Goal: Task Accomplishment & Management: Use online tool/utility

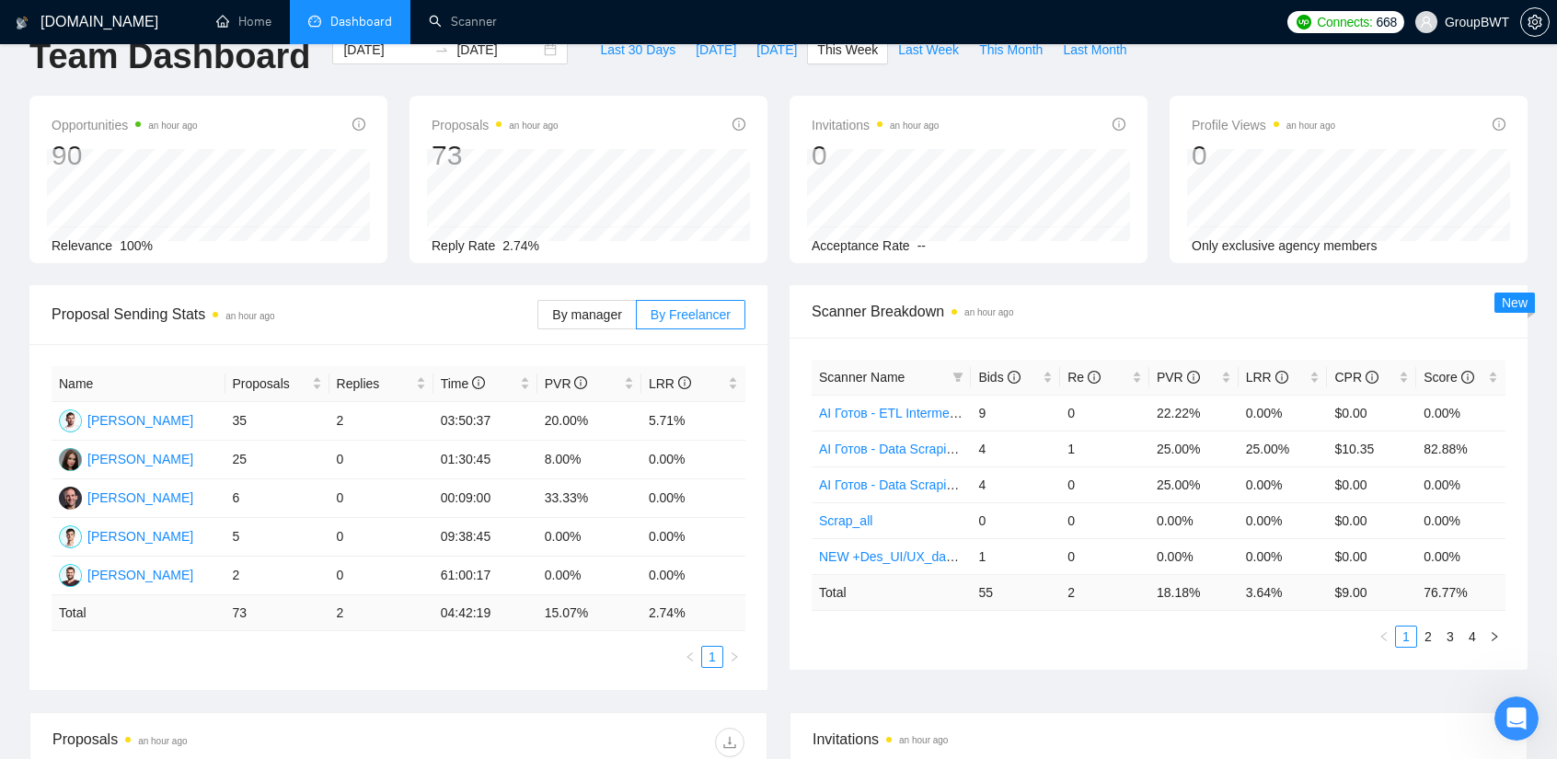
click at [450, 309] on span "Proposal Sending Stats an hour ago" at bounding box center [295, 314] width 486 height 23
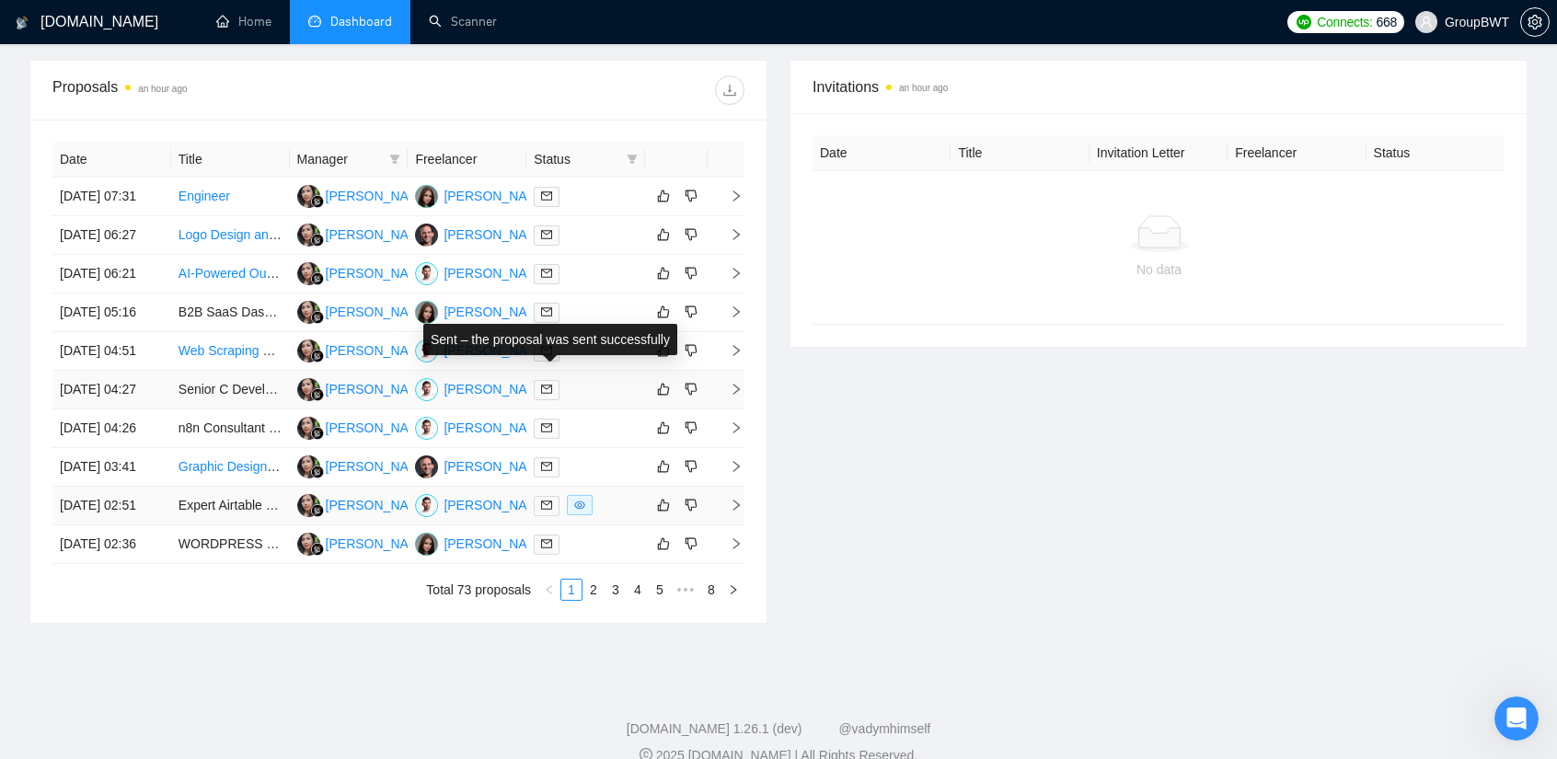
scroll to position [798, 0]
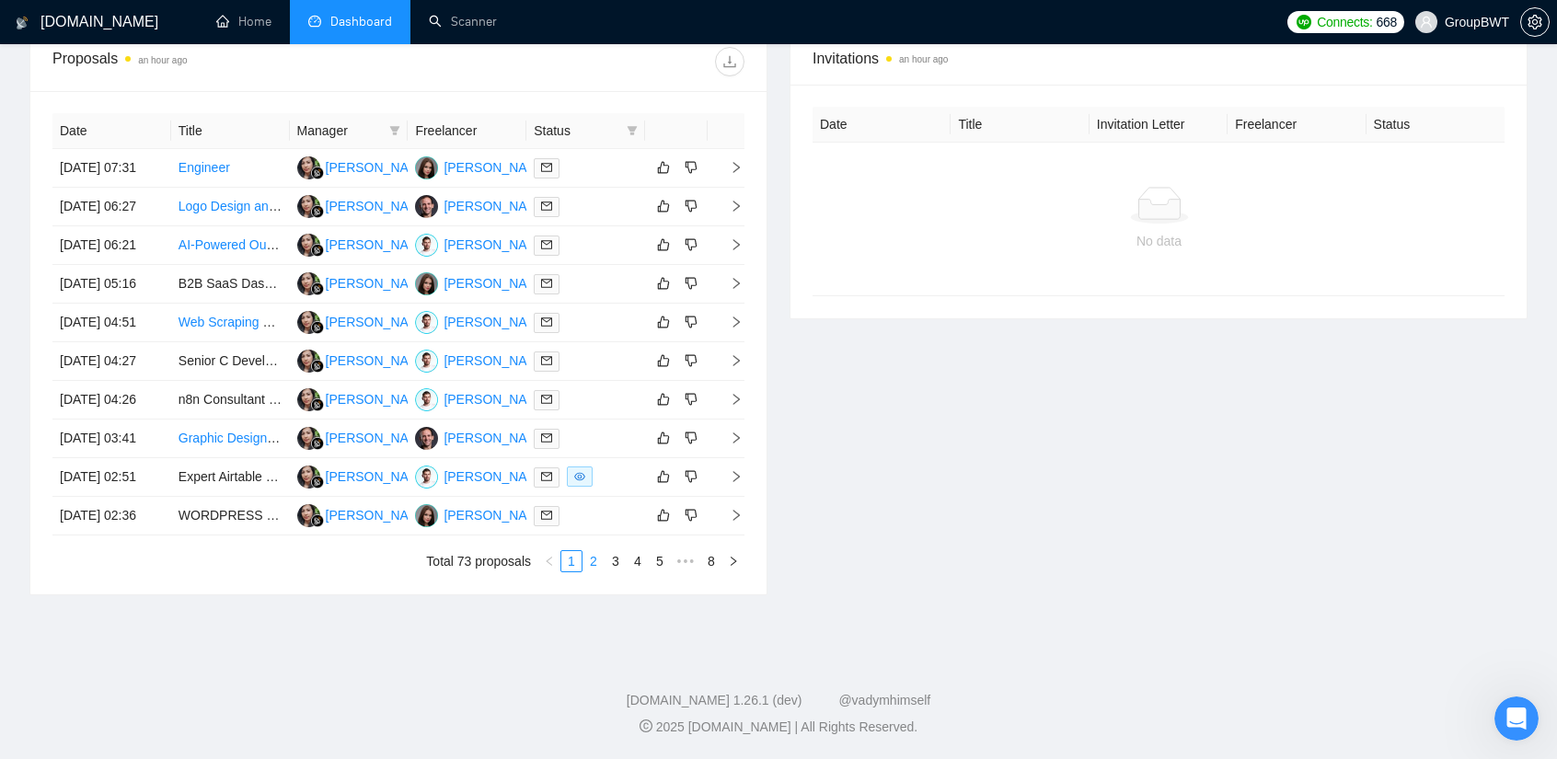
click at [591, 571] on link "2" at bounding box center [593, 561] width 20 height 20
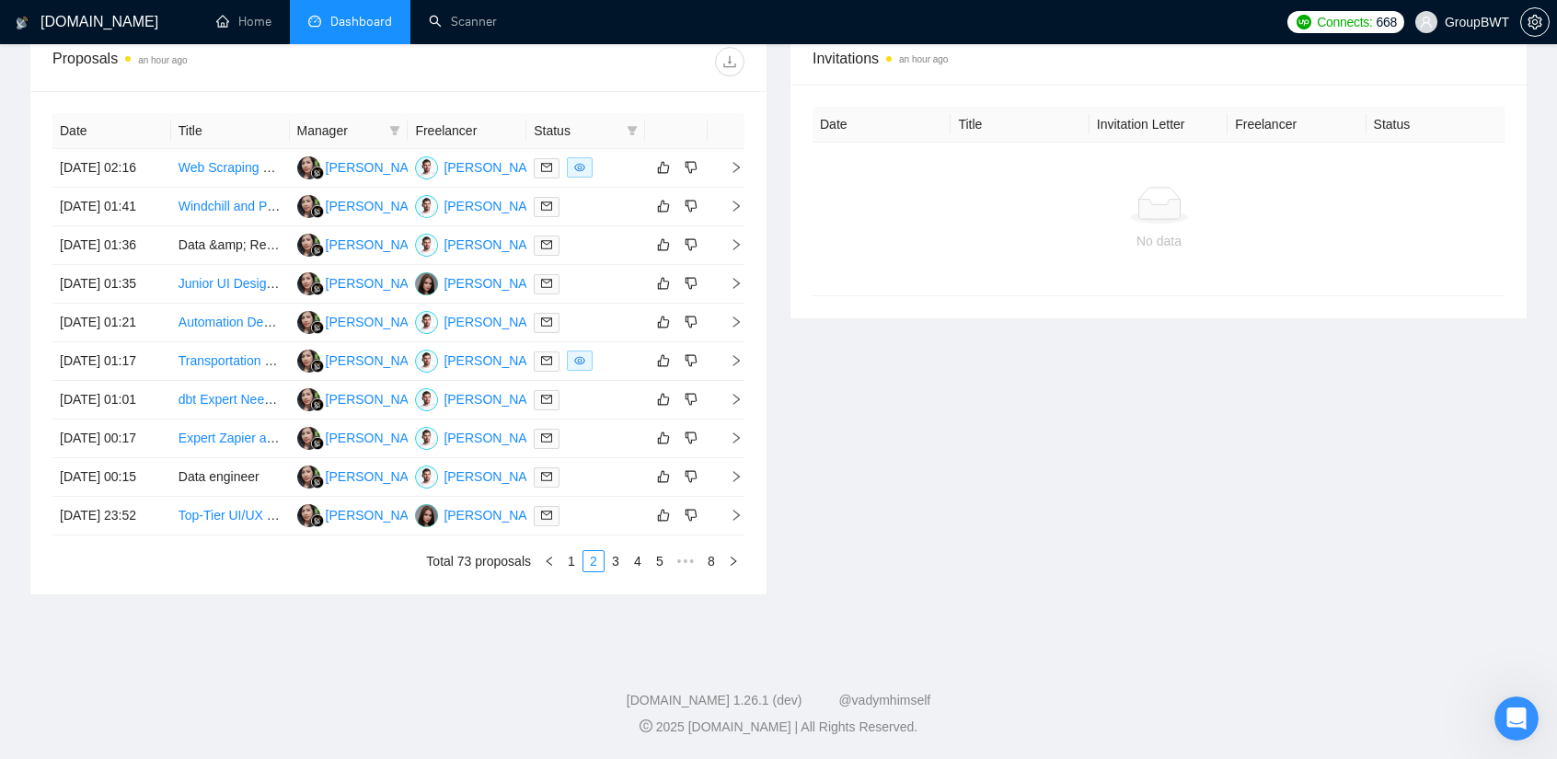
click at [861, 354] on div "Invitations an hour ago Date Title Invitation Letter Freelancer Status No data" at bounding box center [1158, 313] width 760 height 564
click at [621, 571] on link "3" at bounding box center [615, 561] width 20 height 20
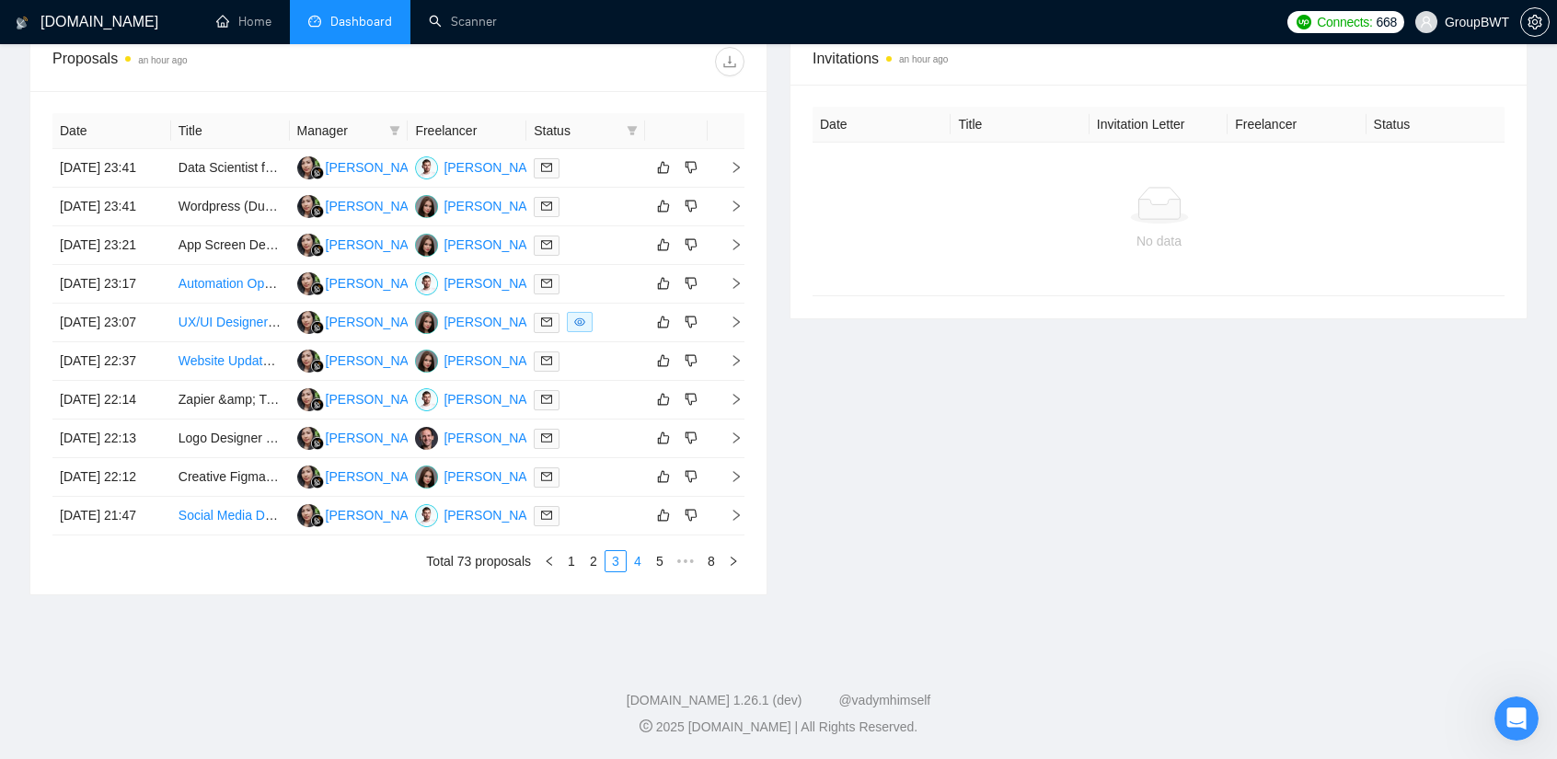
click at [634, 571] on link "4" at bounding box center [637, 561] width 20 height 20
click at [915, 478] on div "Invitations an hour ago Date Title Invitation Letter Freelancer Status No data" at bounding box center [1158, 313] width 760 height 564
click at [640, 571] on link "5" at bounding box center [637, 561] width 20 height 20
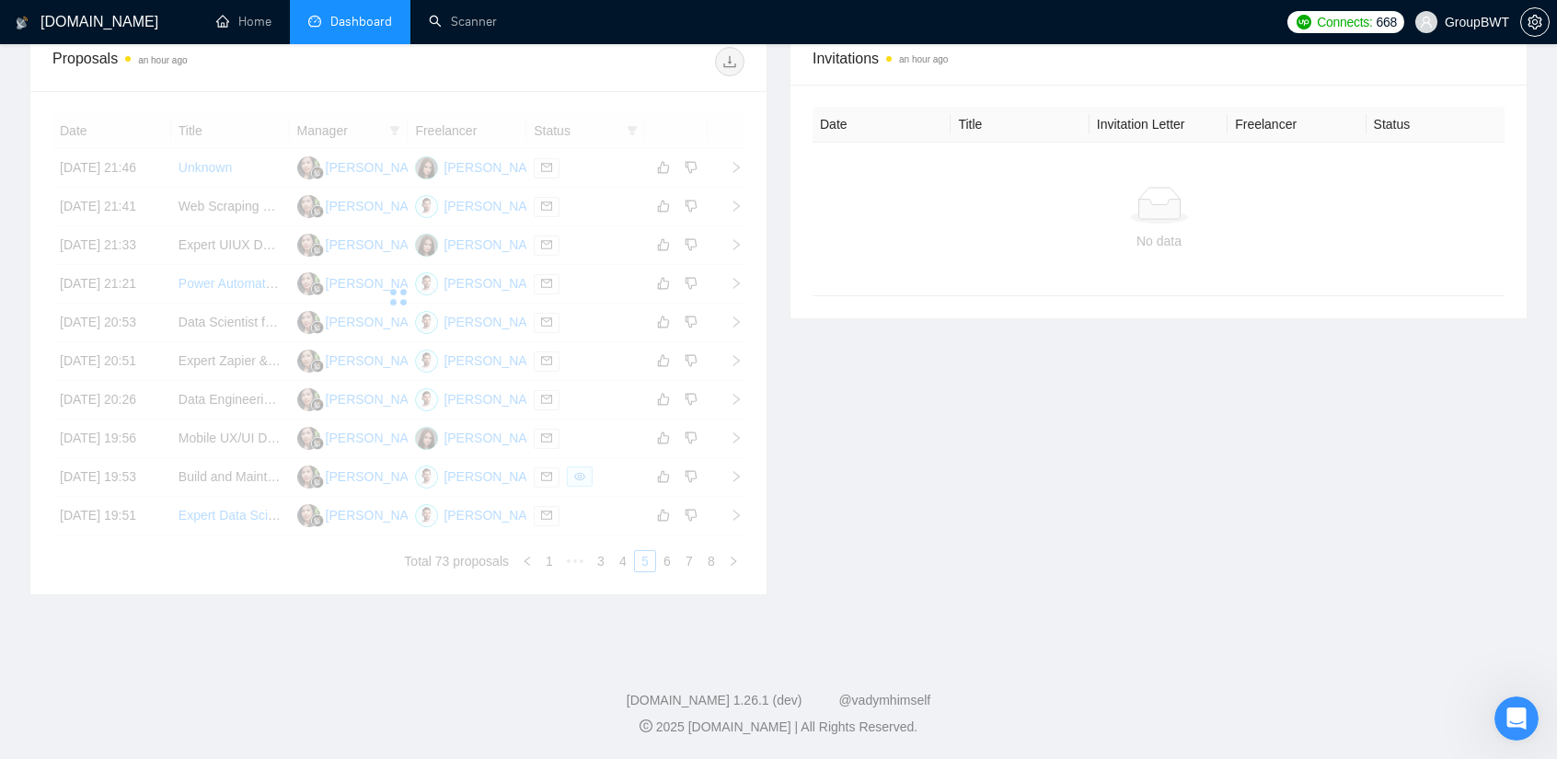
click at [884, 465] on div "Invitations an hour ago Date Title Invitation Letter Freelancer Status No data" at bounding box center [1158, 313] width 760 height 564
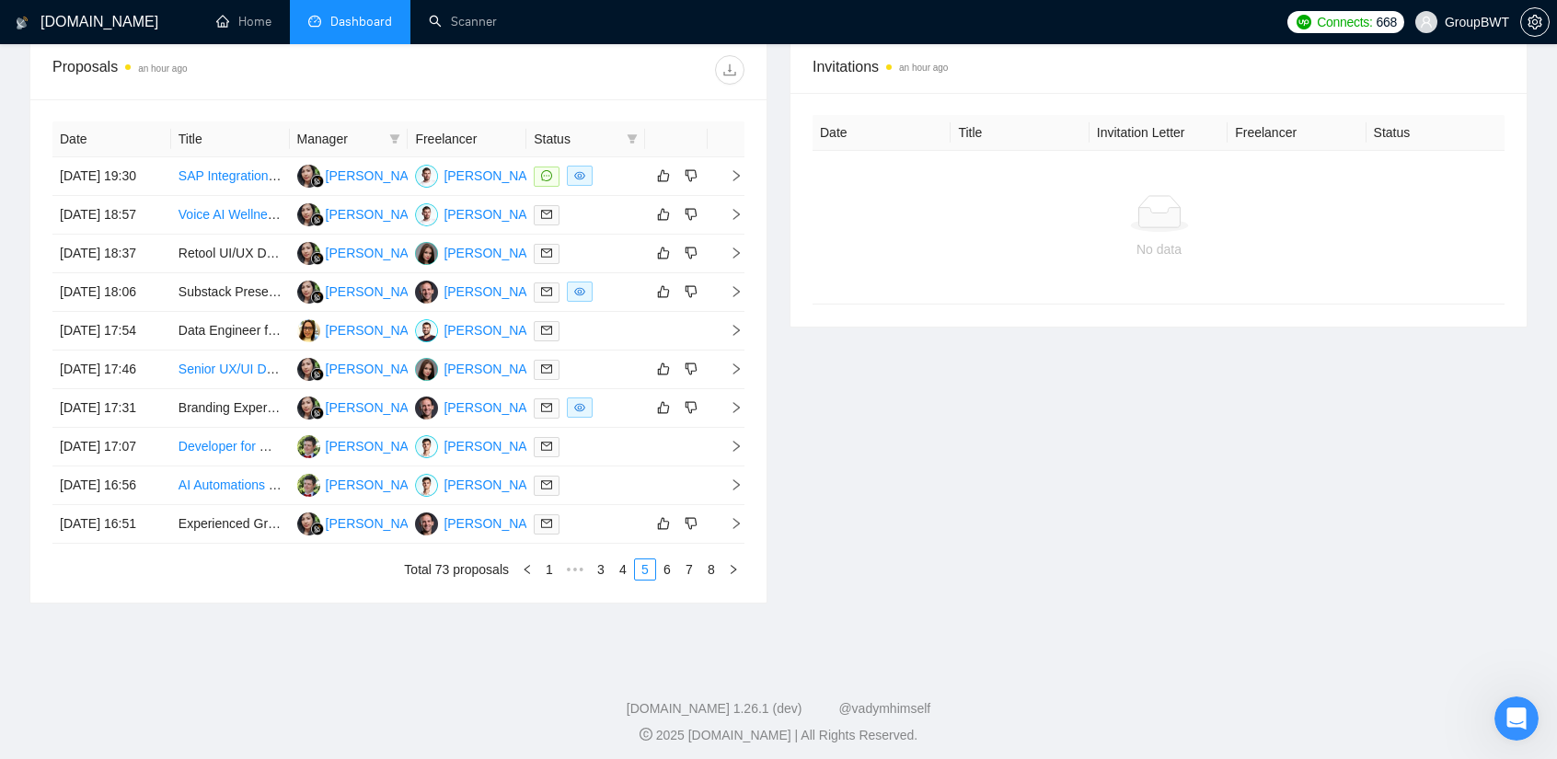
scroll to position [890, 0]
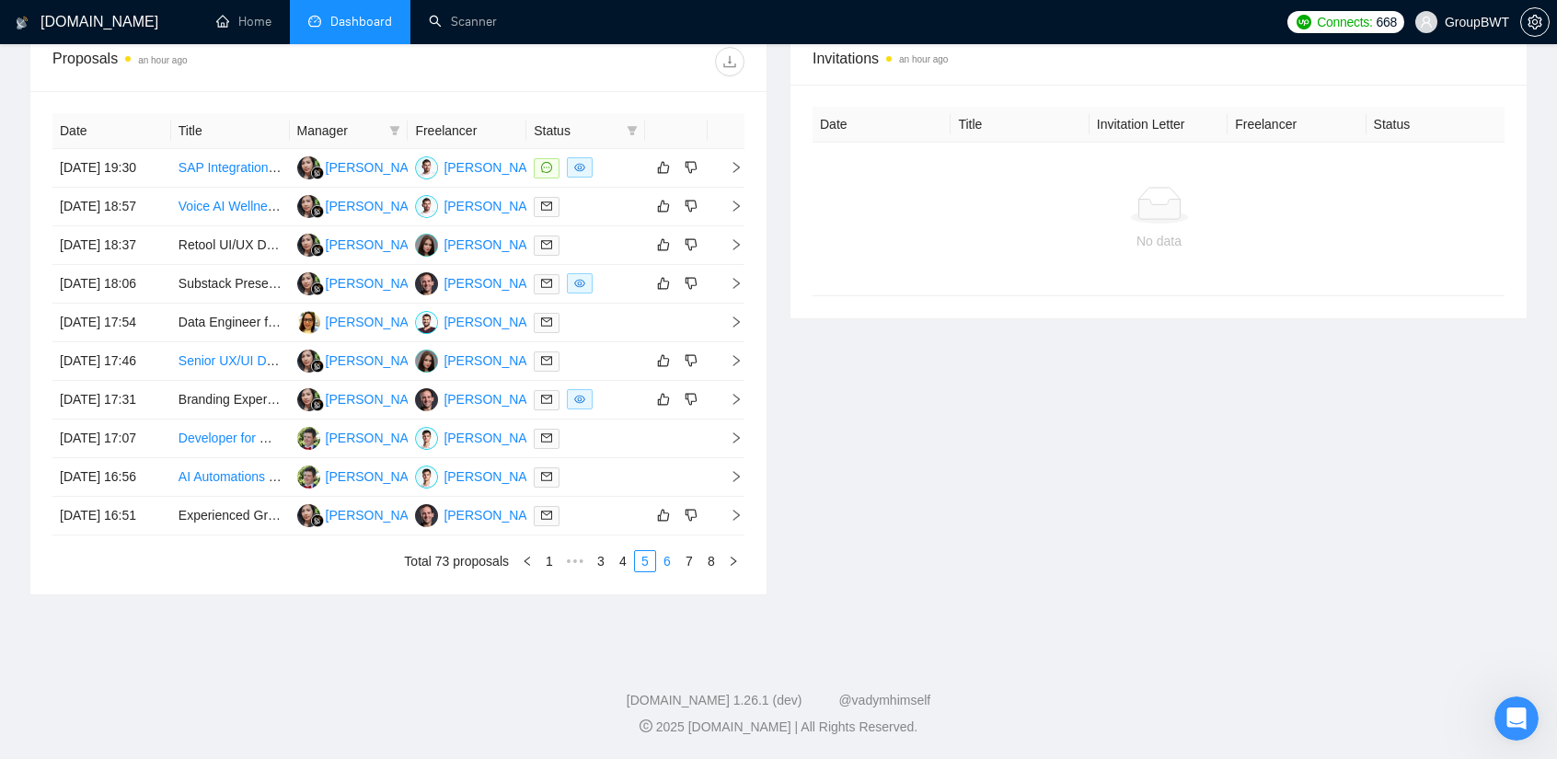
click at [663, 565] on link "6" at bounding box center [667, 561] width 20 height 20
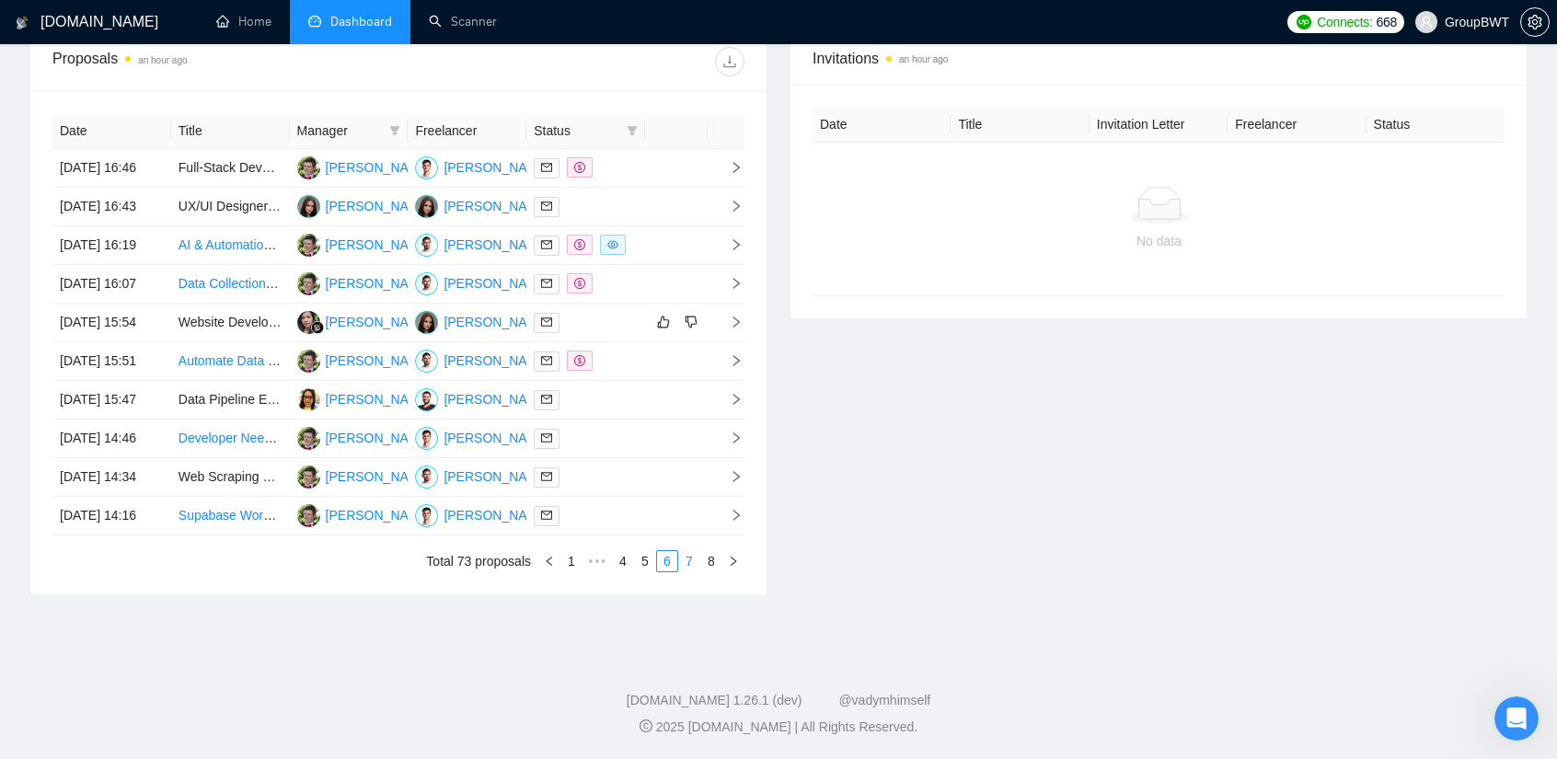
click at [688, 562] on link "7" at bounding box center [689, 561] width 20 height 20
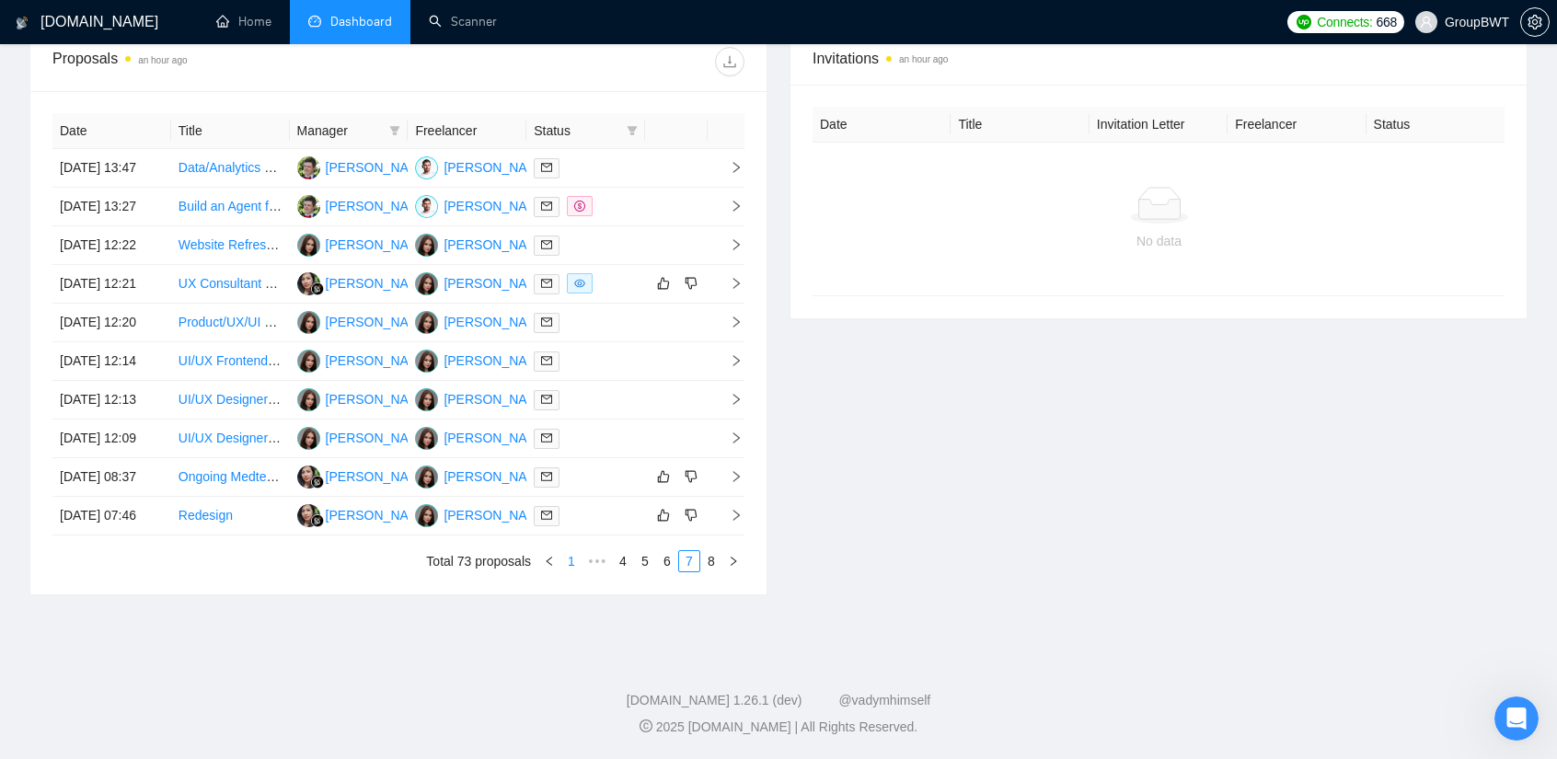
click at [568, 558] on link "1" at bounding box center [571, 561] width 20 height 20
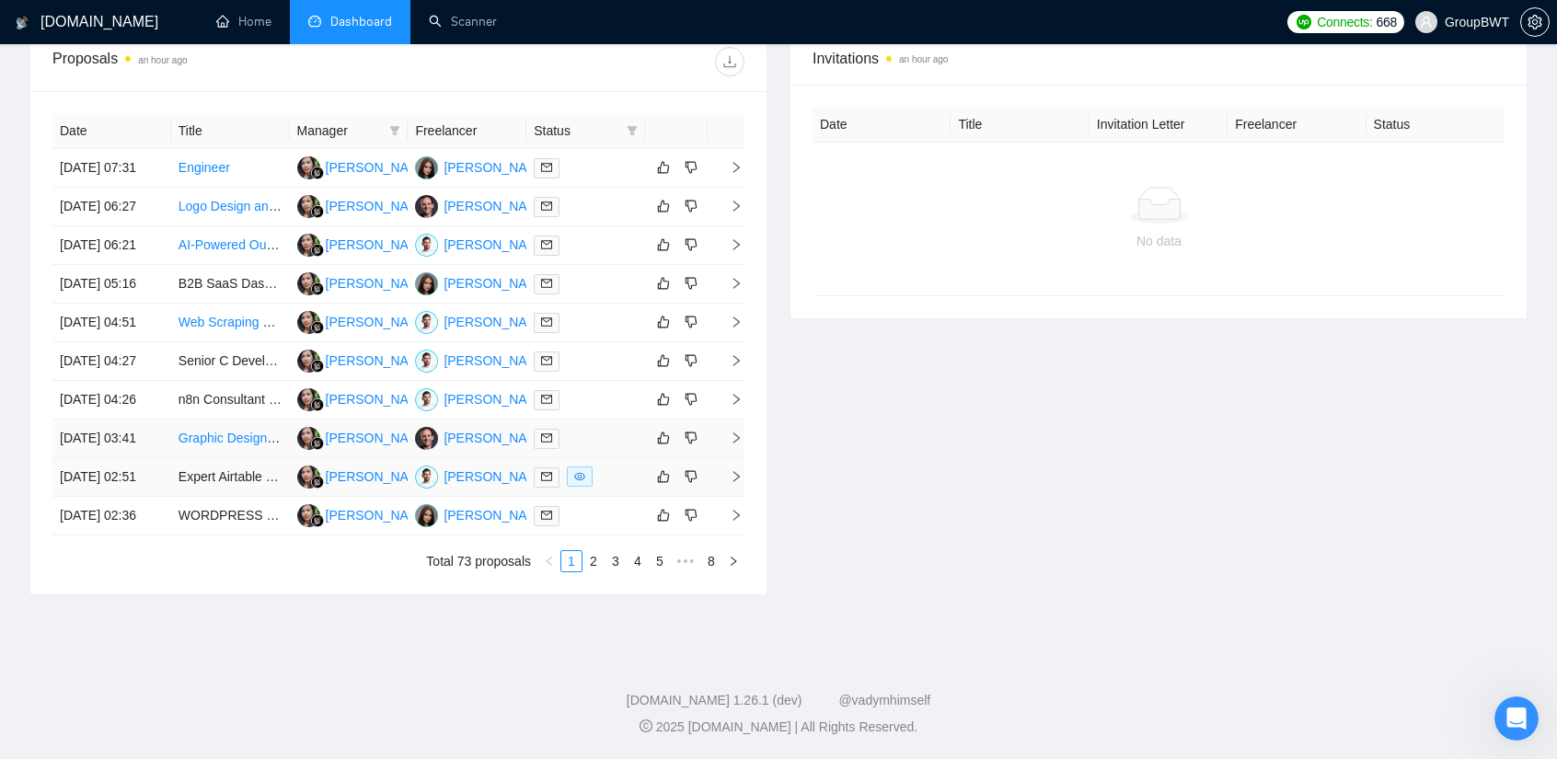
scroll to position [798, 0]
click at [596, 571] on link "2" at bounding box center [593, 561] width 20 height 20
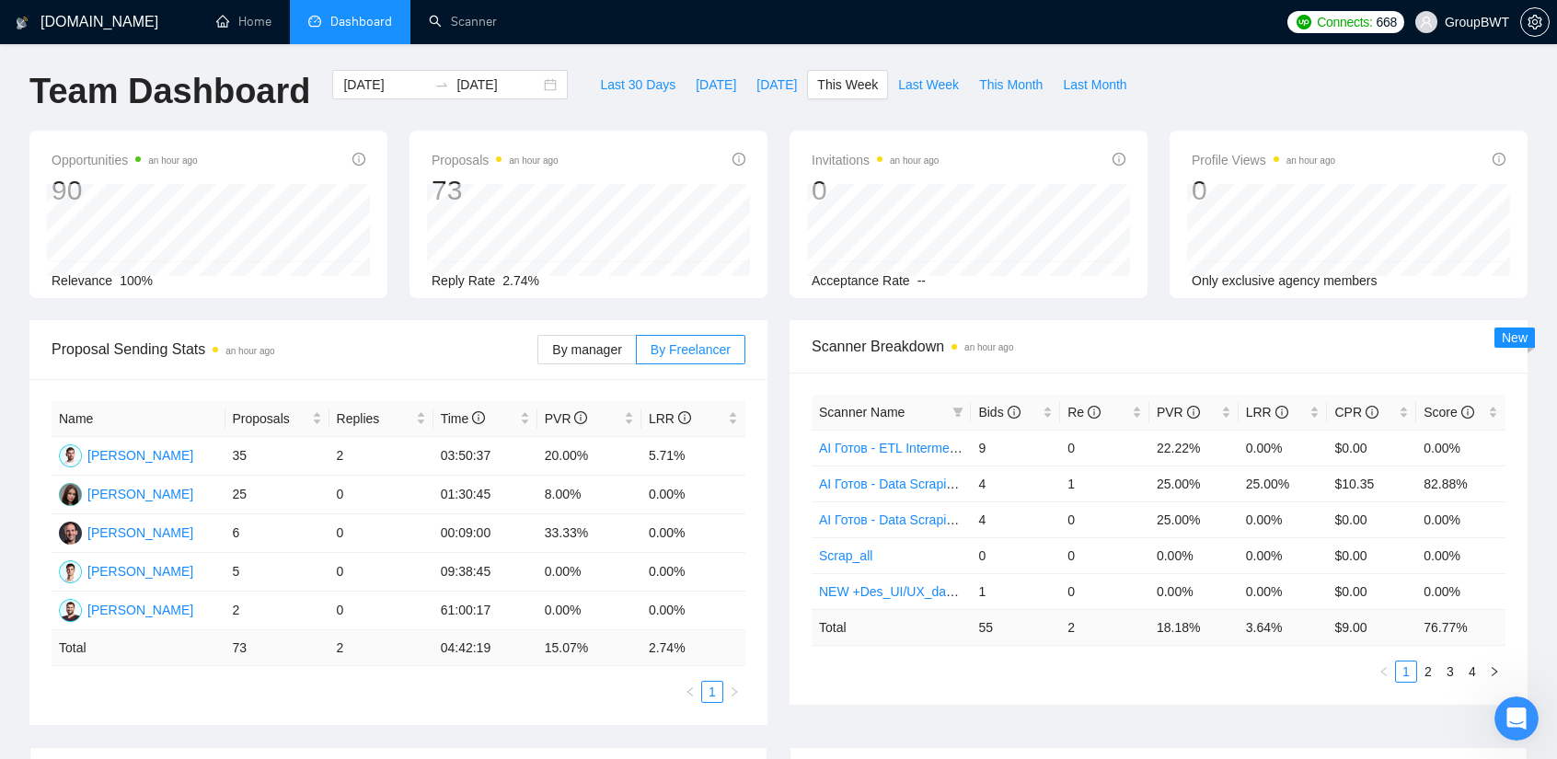
scroll to position [0, 0]
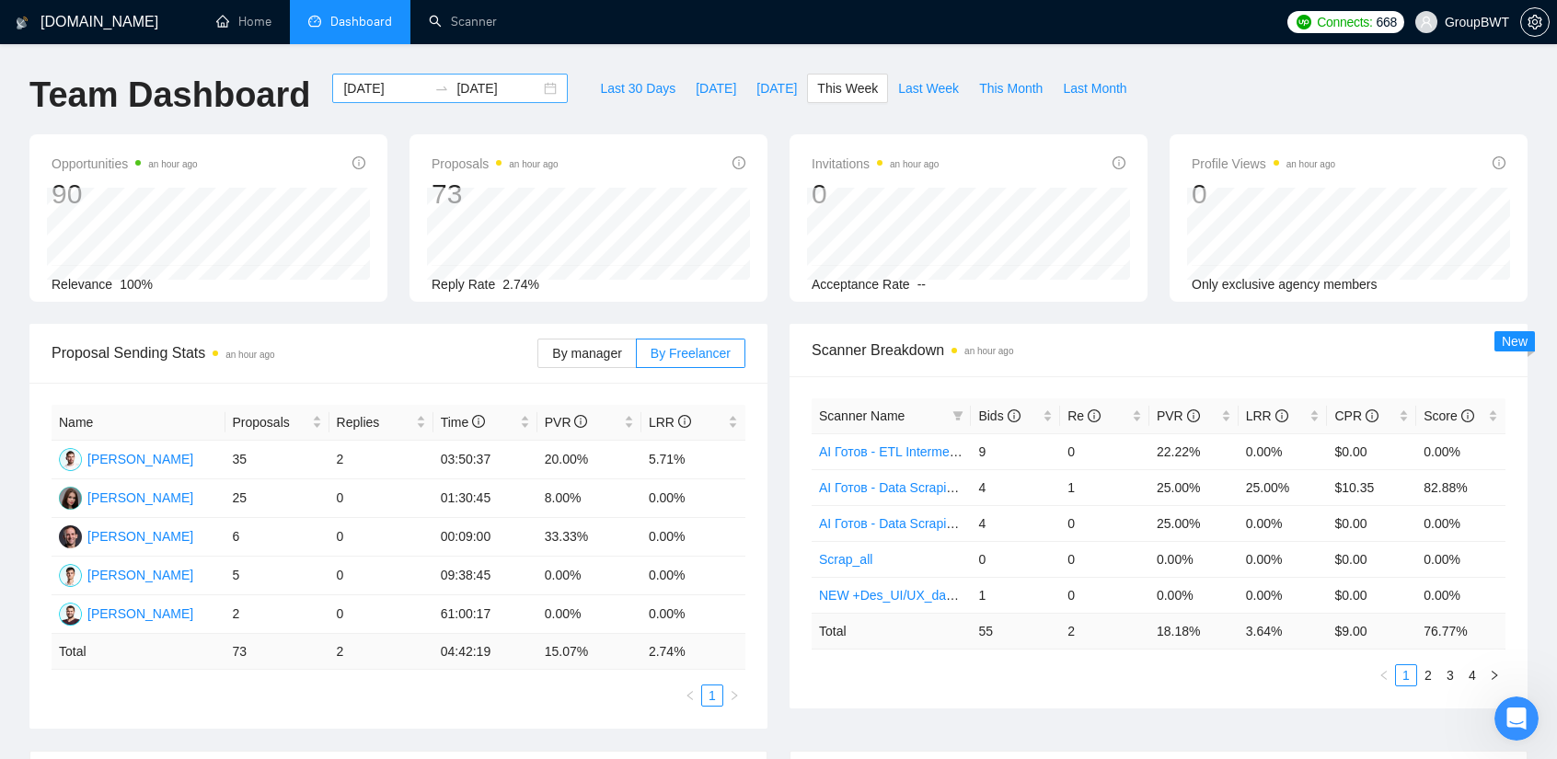
click at [427, 88] on div at bounding box center [441, 88] width 29 height 15
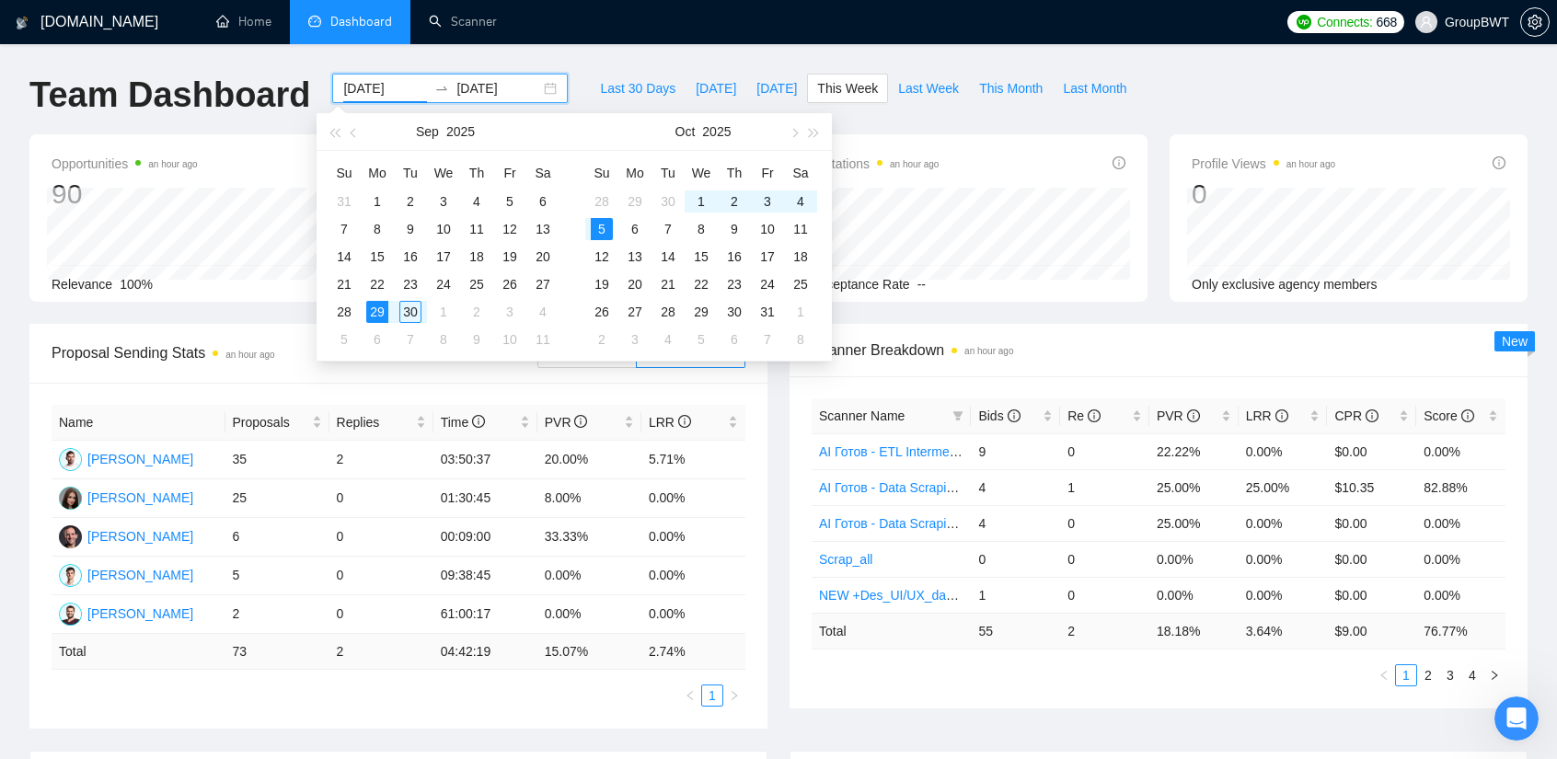
click at [456, 88] on input "[DATE]" at bounding box center [498, 88] width 84 height 20
click at [329, 58] on div "[DOMAIN_NAME] Home Dashboard Scanner Connects: 668 GroupBWT Team Dashboard [DAT…" at bounding box center [778, 739] width 1557 height 1479
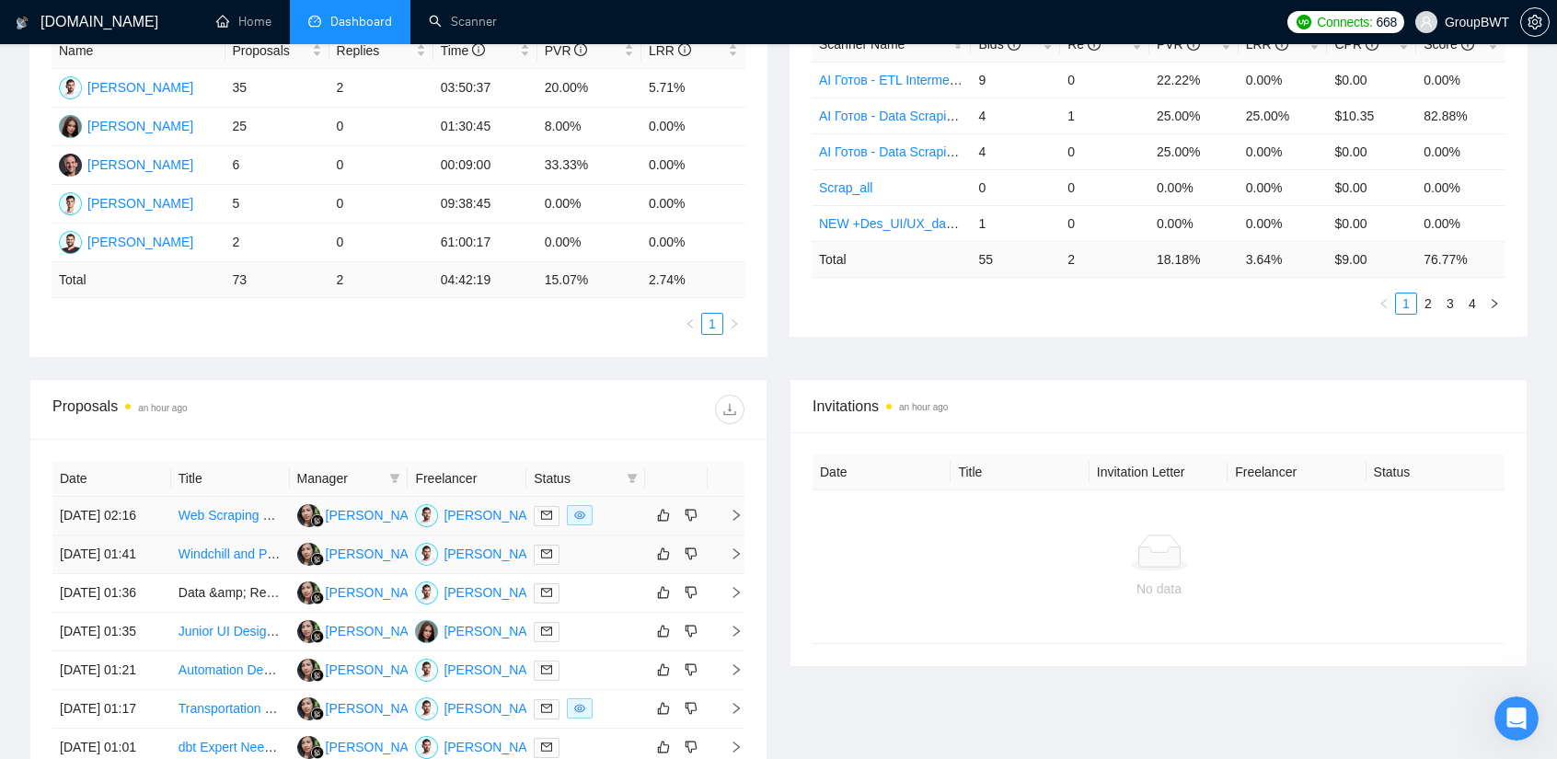
scroll to position [368, 0]
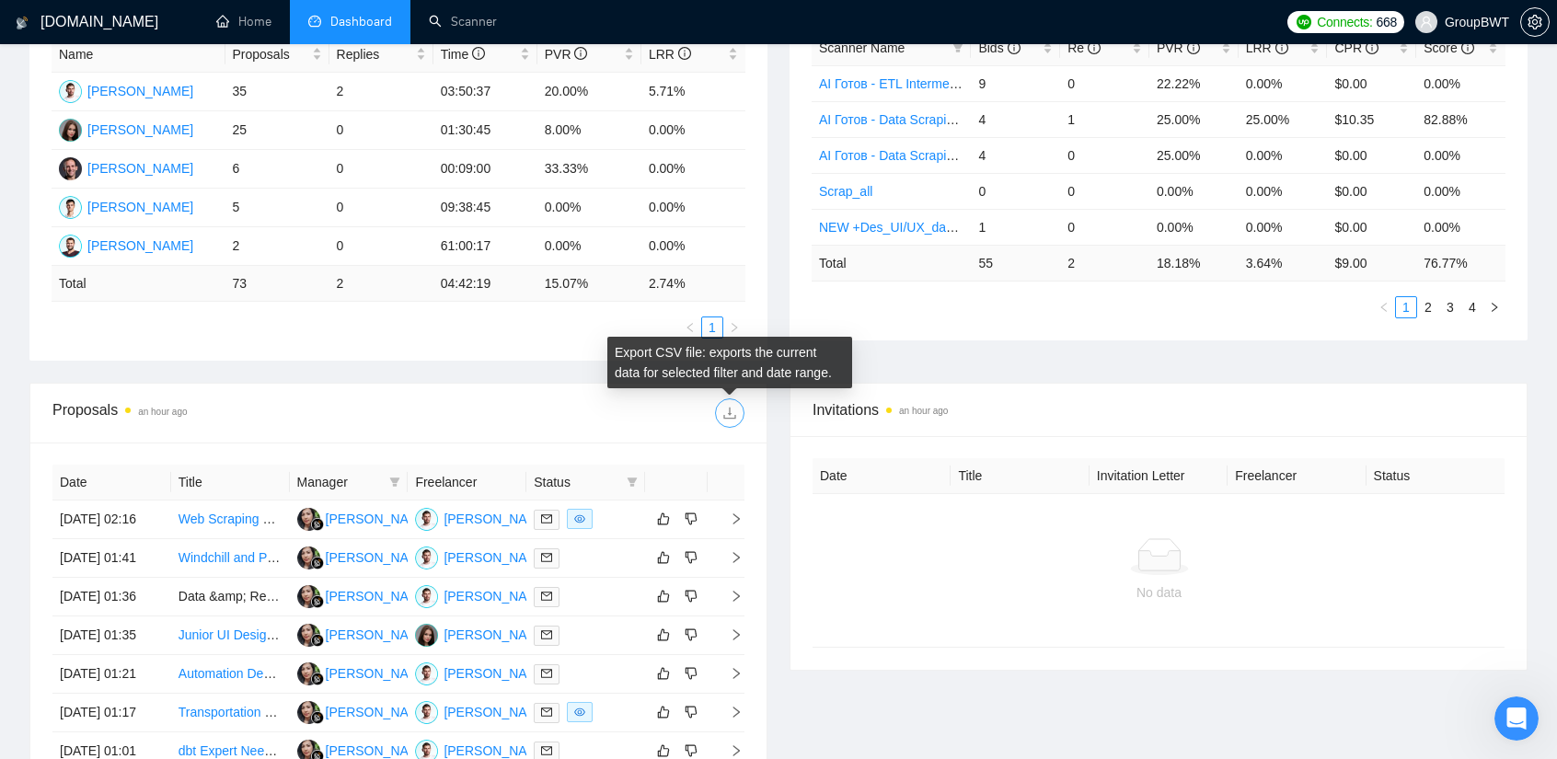
click at [729, 409] on icon "download" at bounding box center [729, 413] width 12 height 12
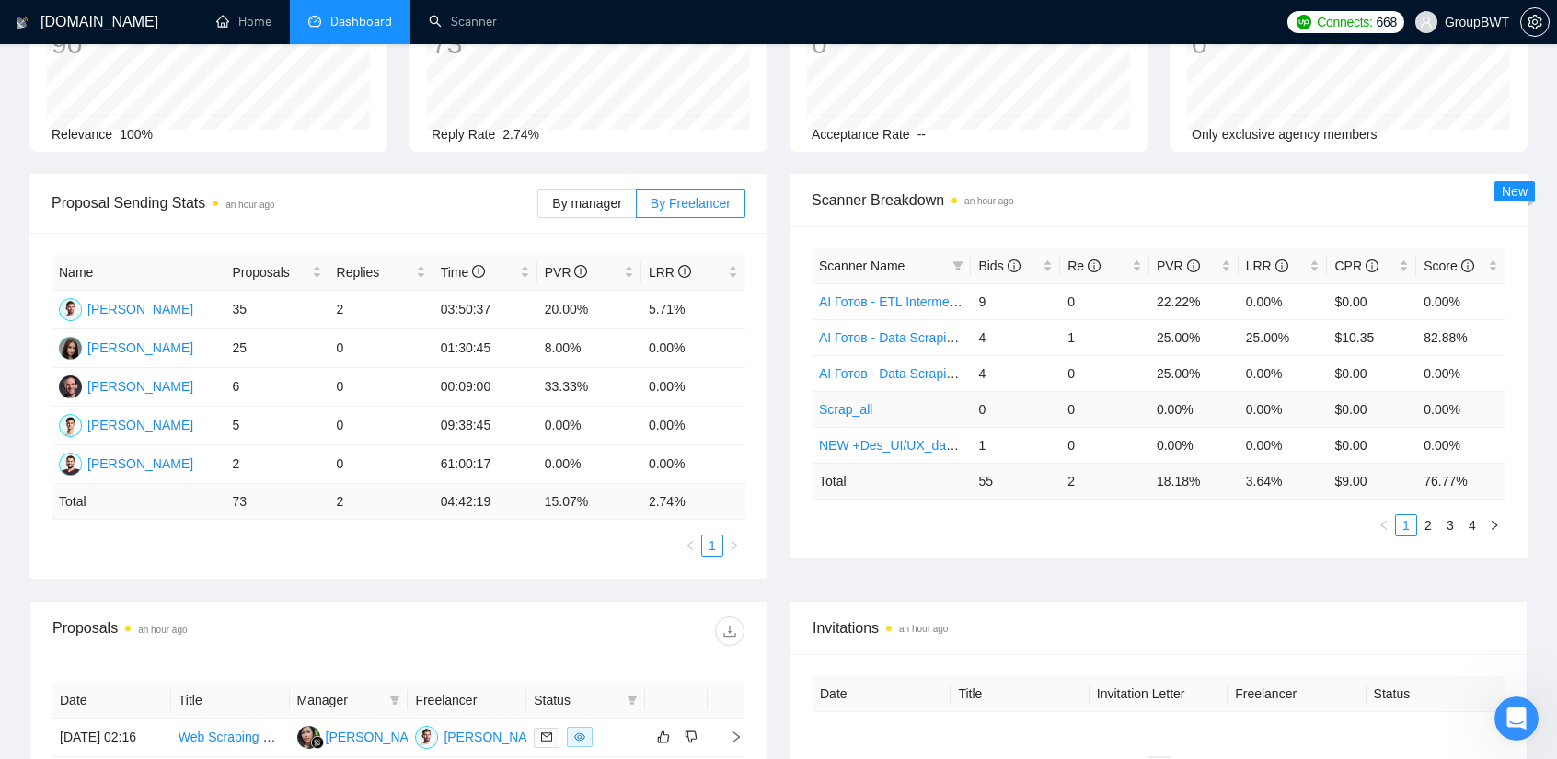
scroll to position [154, 0]
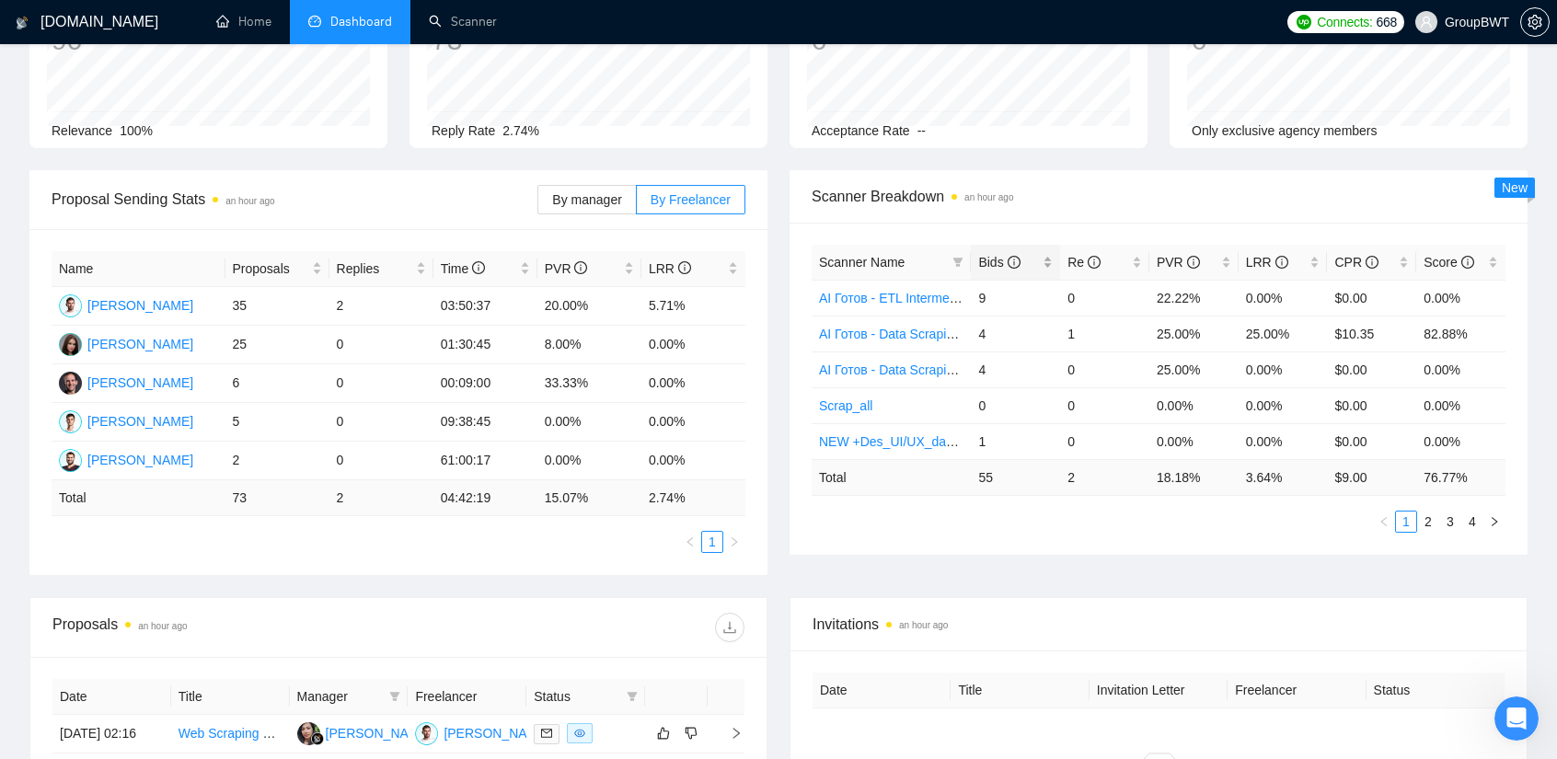
click at [990, 257] on span "Bids" at bounding box center [998, 262] width 41 height 15
click at [941, 291] on link "AI Готов - ETL Intermediate" at bounding box center [898, 298] width 158 height 15
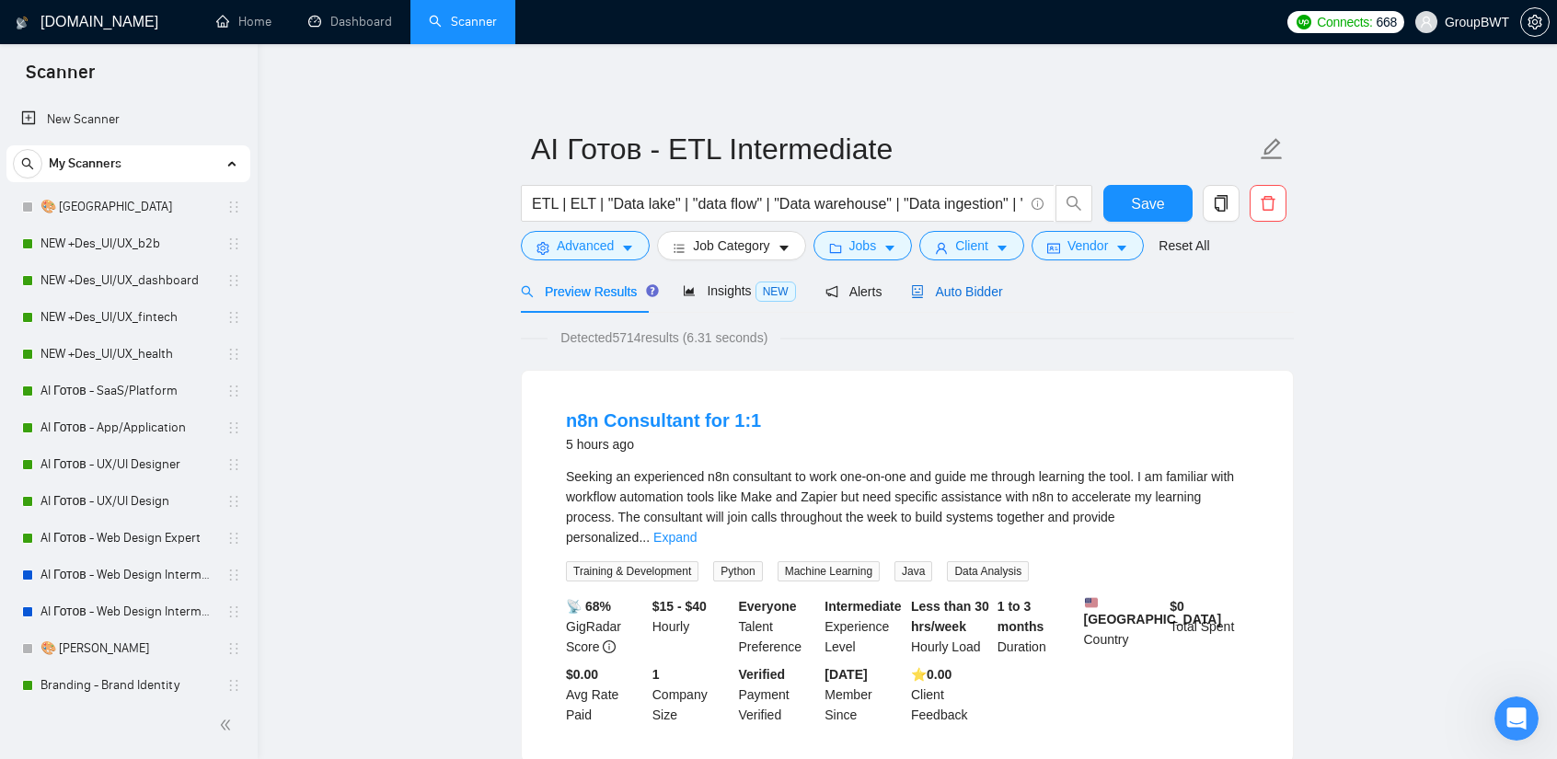
click at [952, 290] on span "Auto Bidder" at bounding box center [956, 291] width 91 height 15
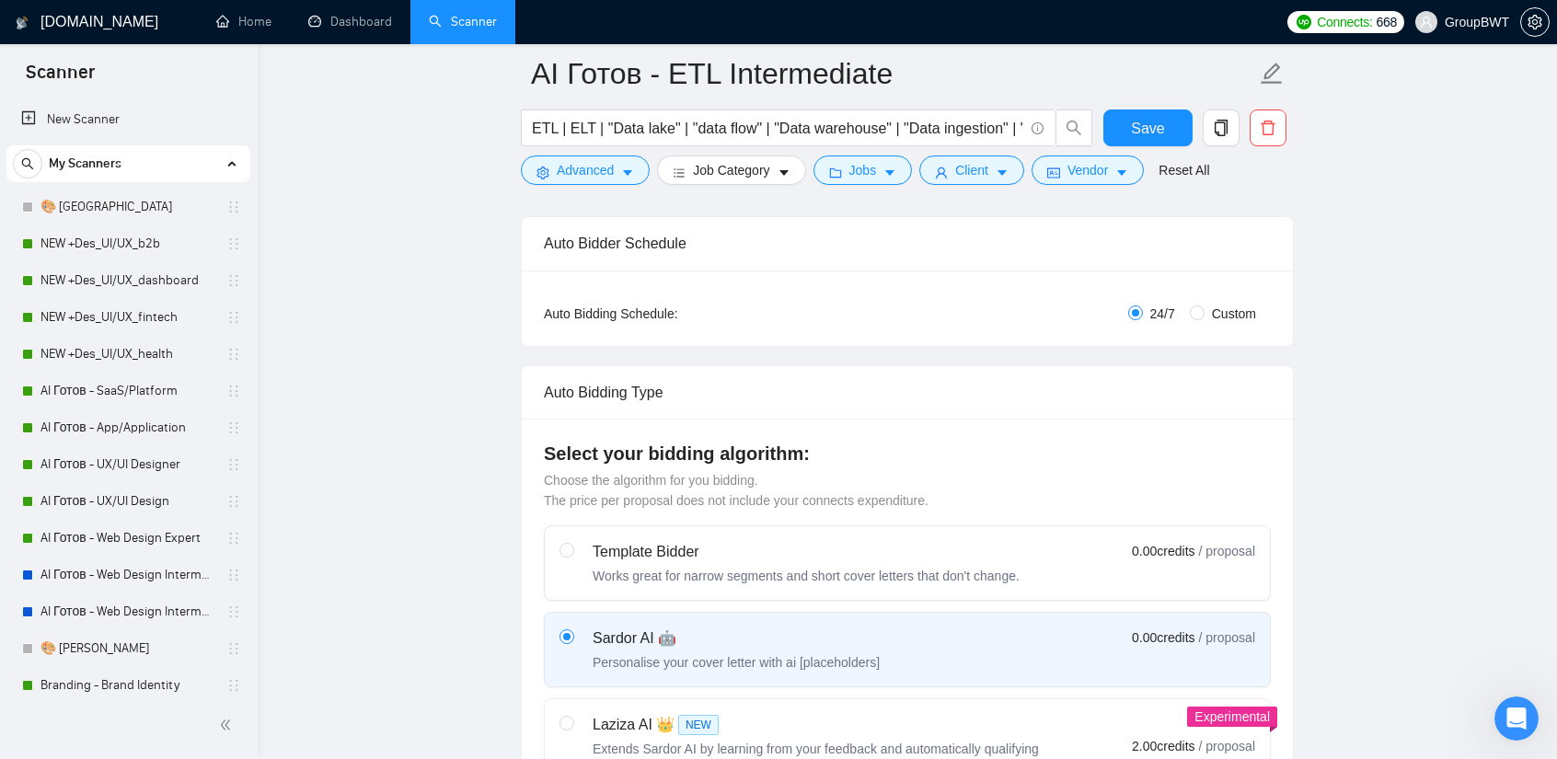
scroll to position [736, 0]
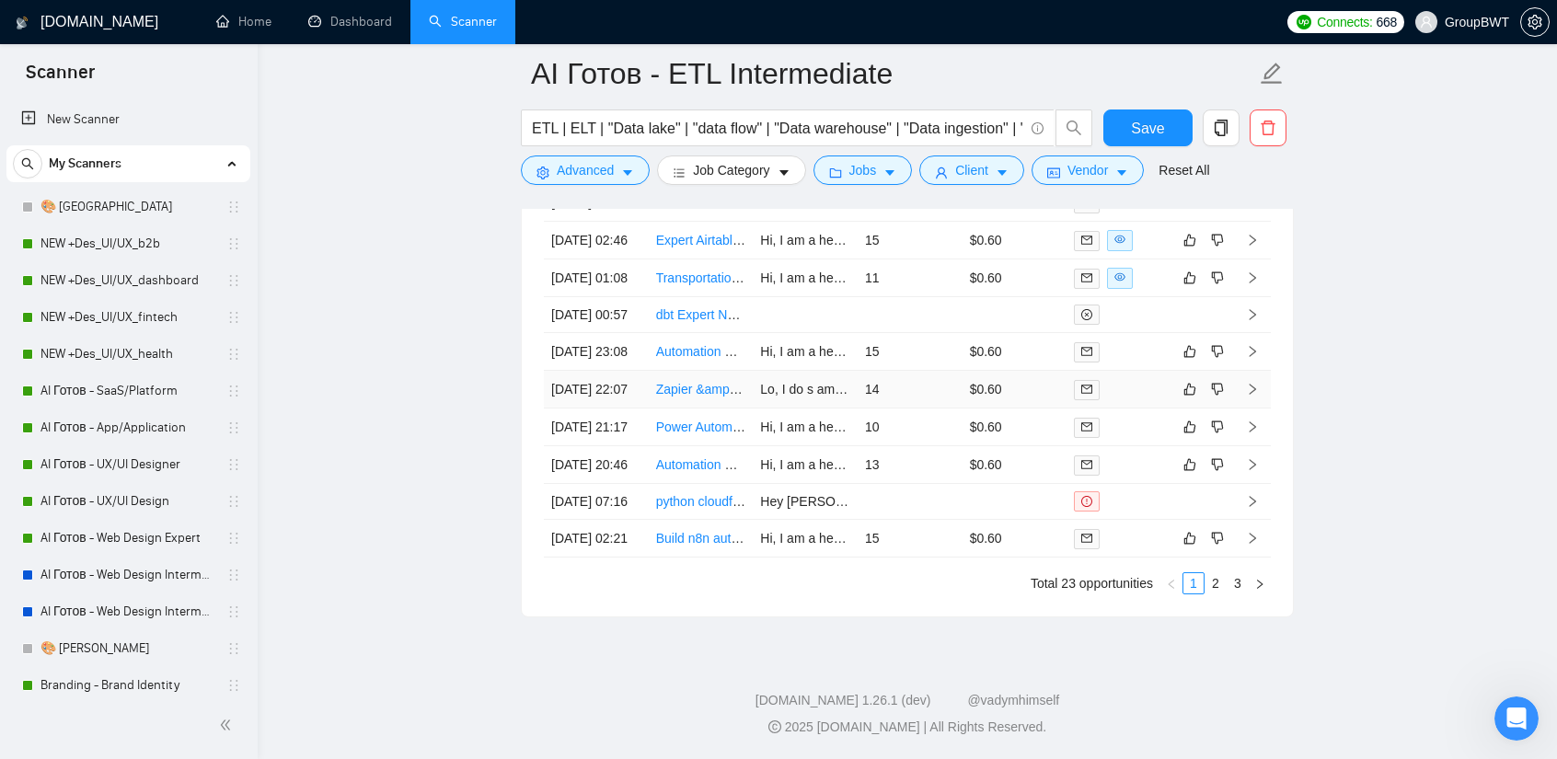
scroll to position [4907, 0]
click at [1216, 585] on link "2" at bounding box center [1215, 583] width 20 height 20
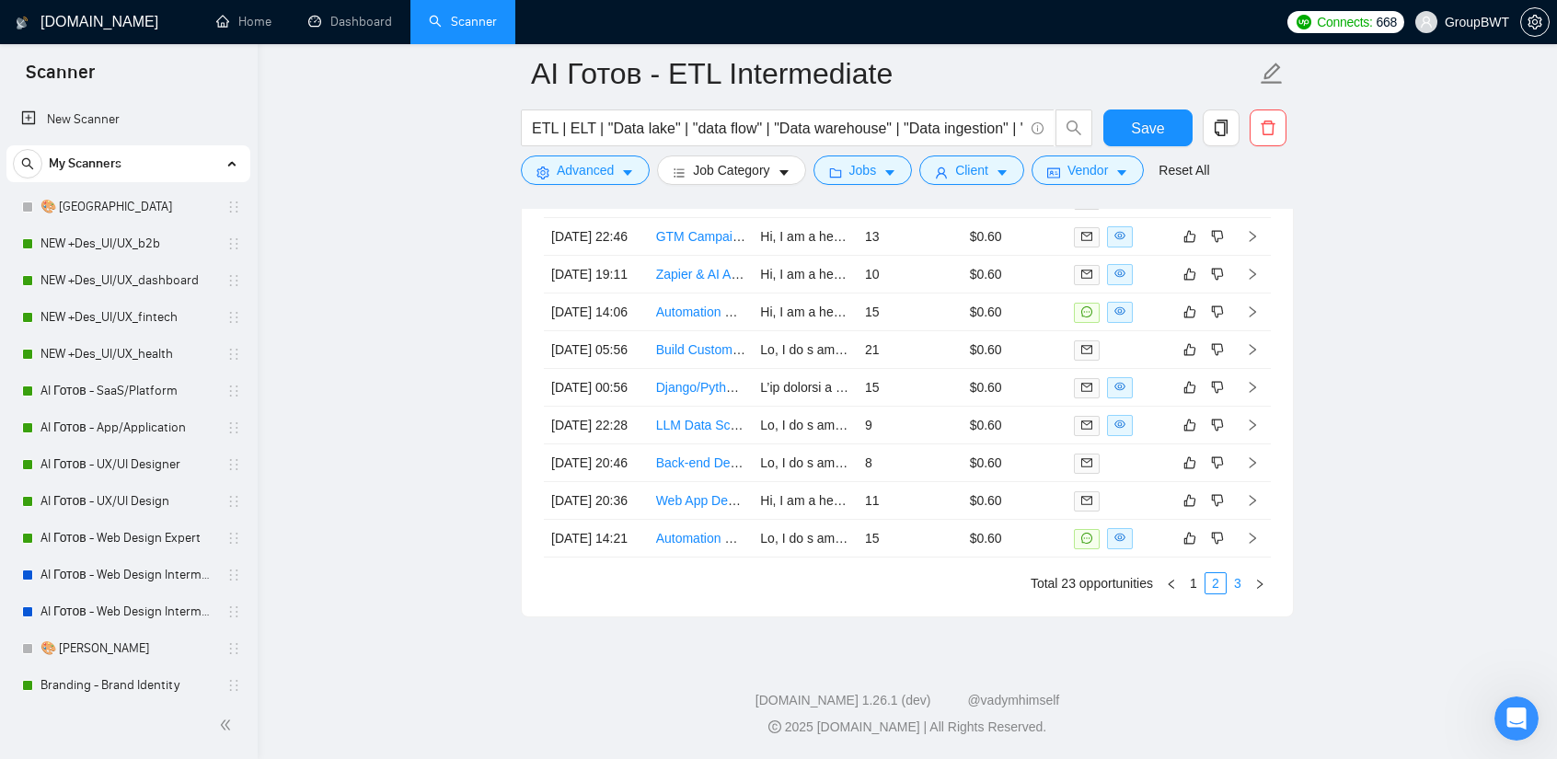
click at [1240, 582] on link "3" at bounding box center [1237, 583] width 20 height 20
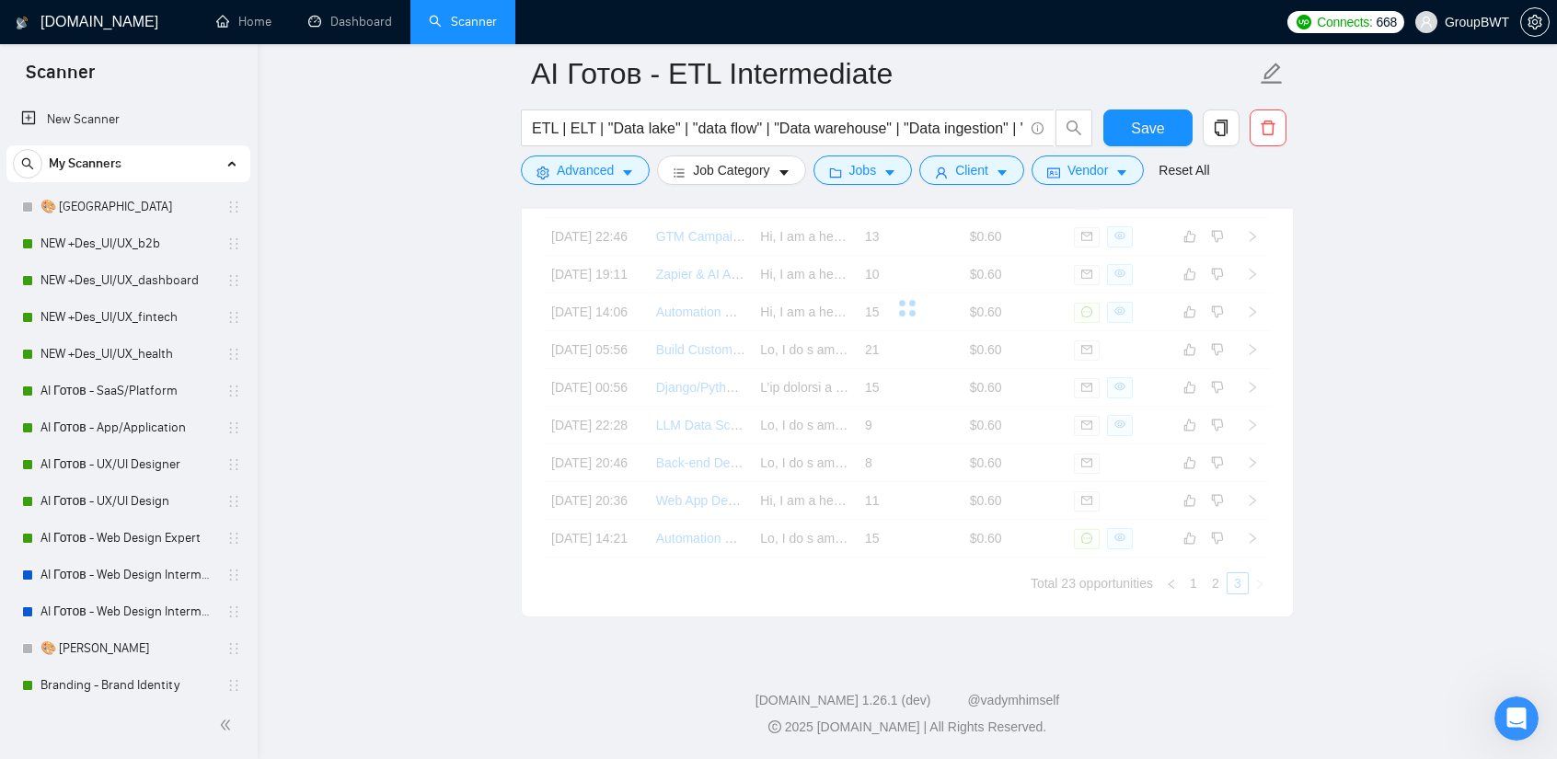
scroll to position [4516, 0]
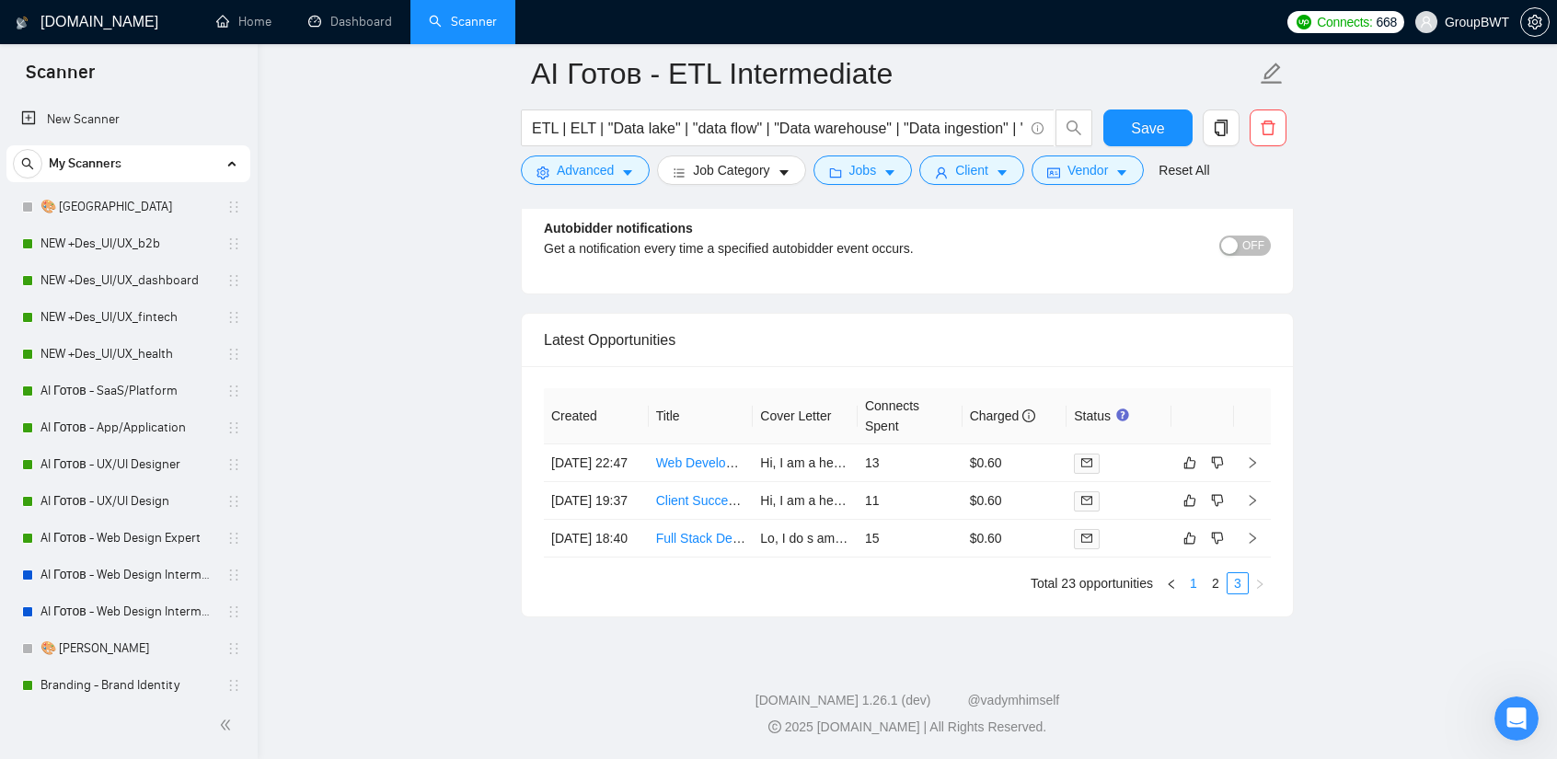
click at [1193, 581] on link "1" at bounding box center [1193, 583] width 20 height 20
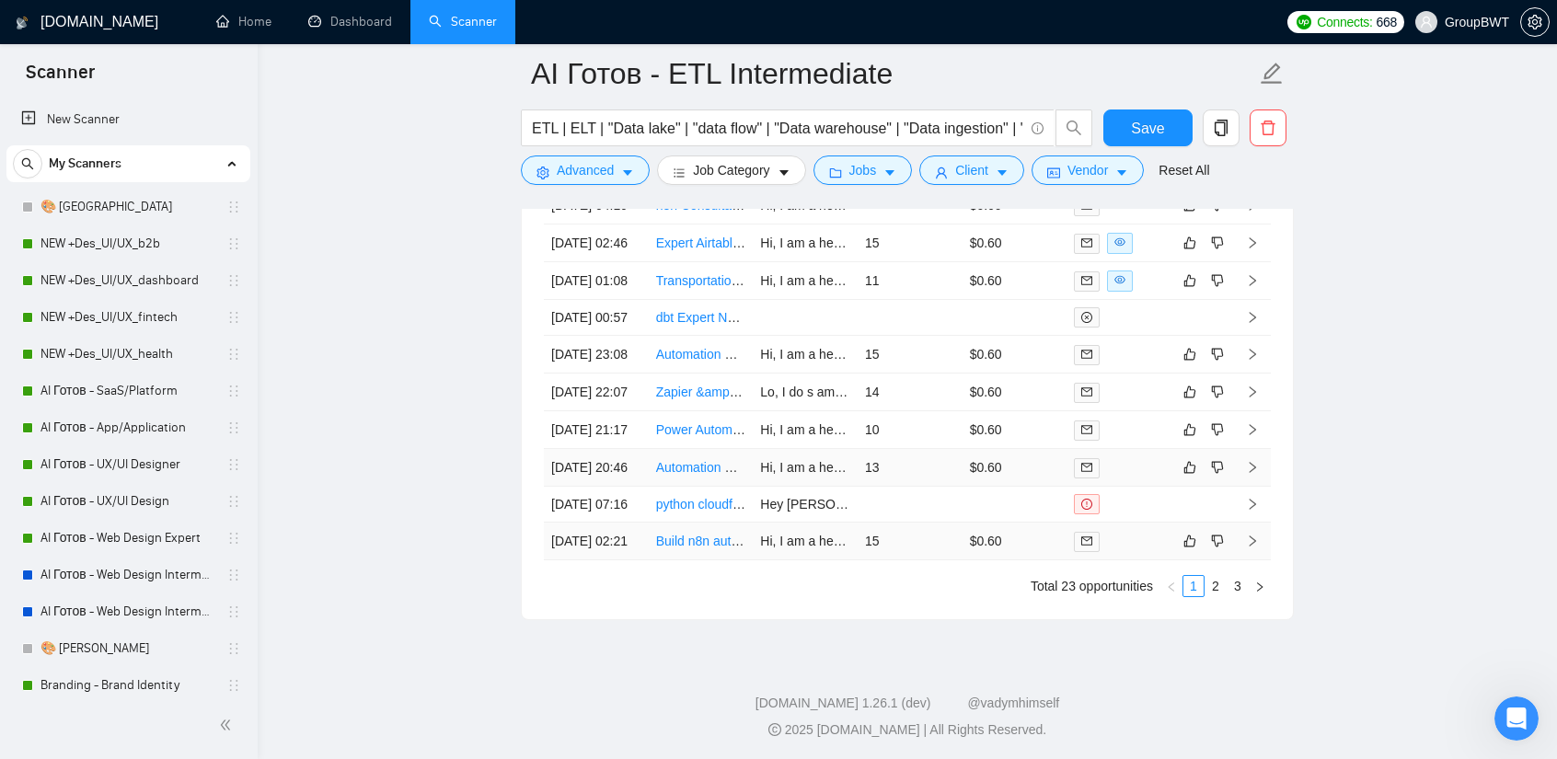
scroll to position [4792, 0]
click at [1222, 593] on link "2" at bounding box center [1215, 583] width 20 height 20
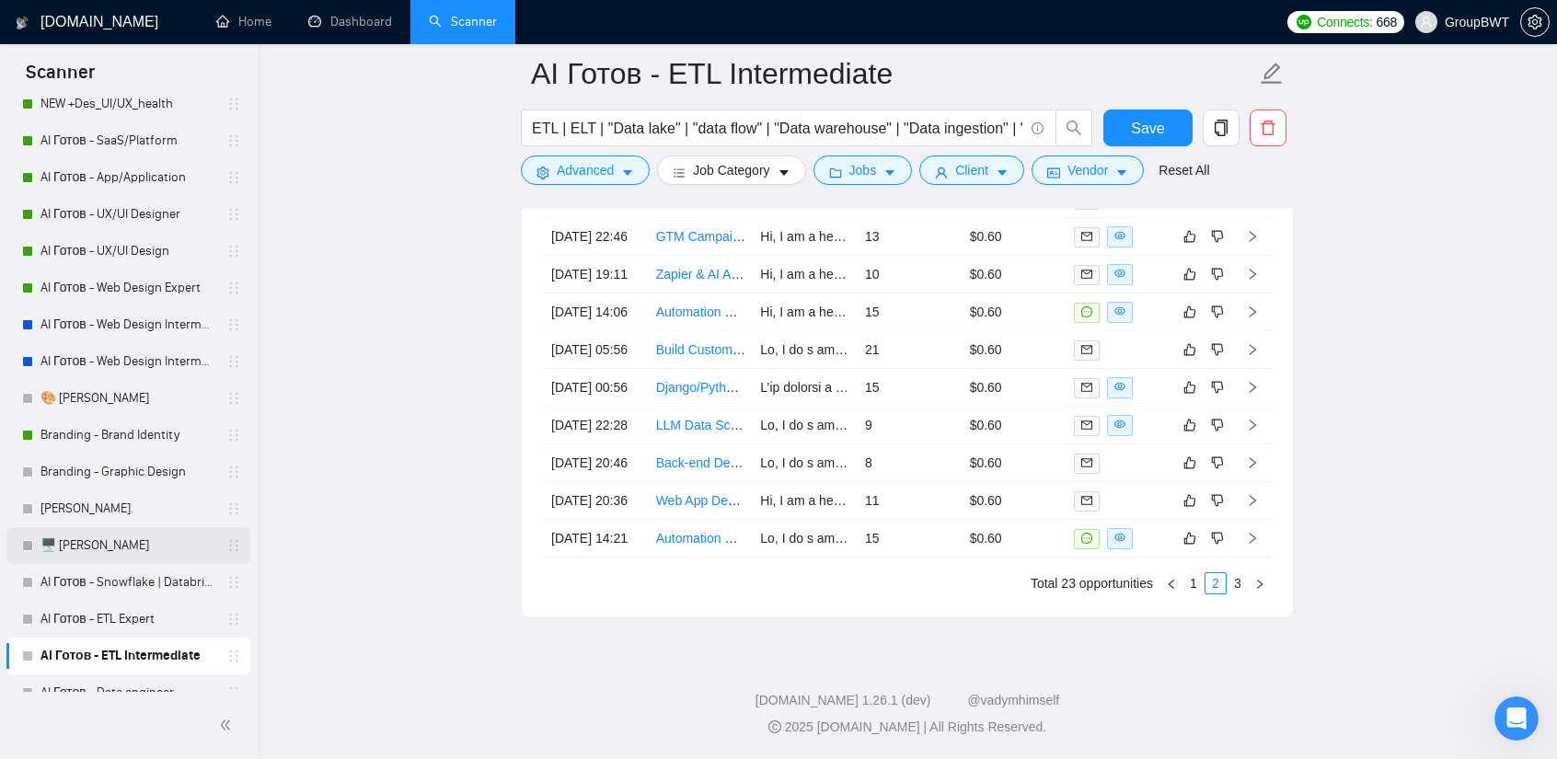
scroll to position [276, 0]
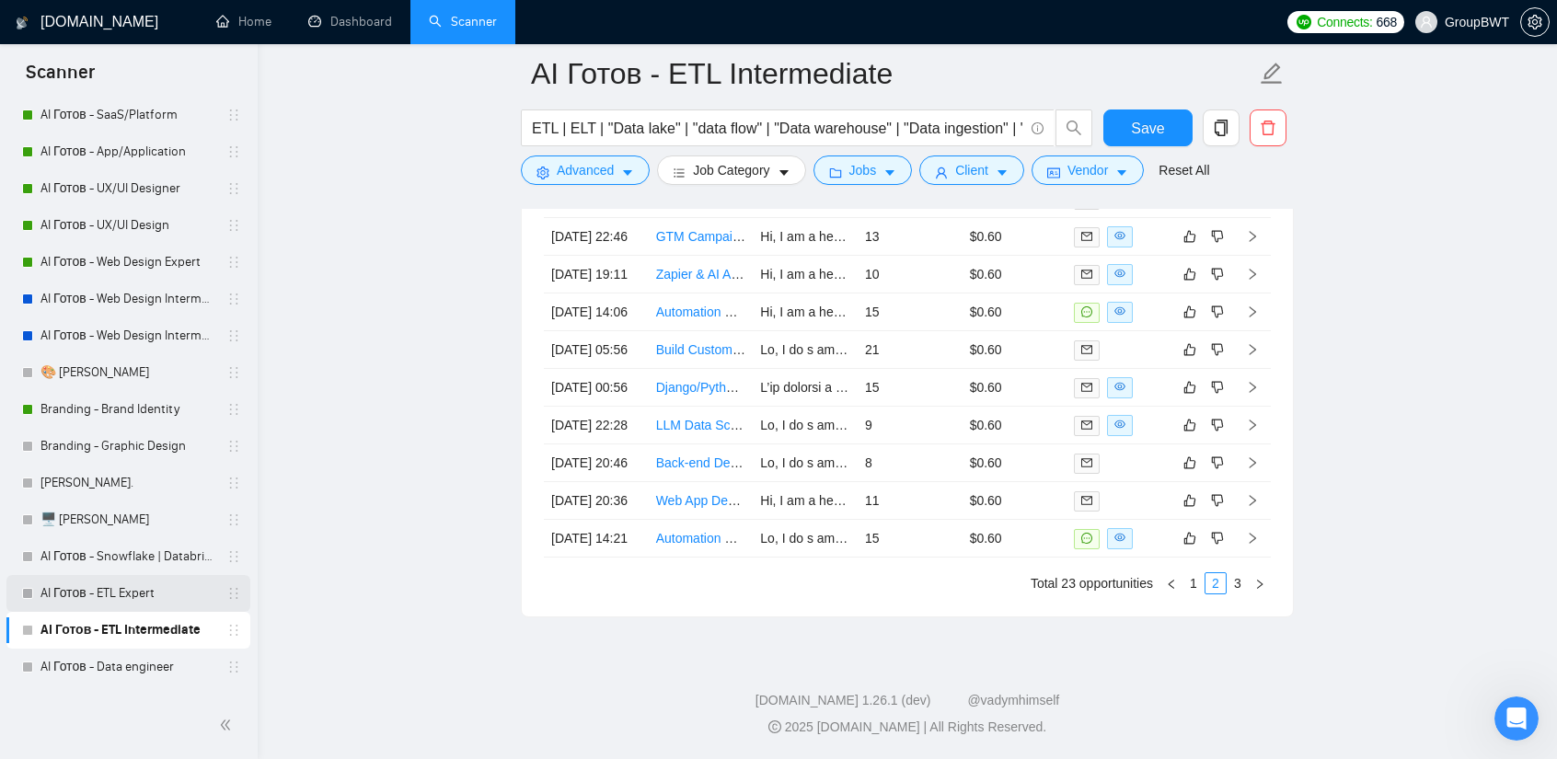
click at [124, 581] on link "AI Готов - ETL Expert" at bounding box center [127, 593] width 175 height 37
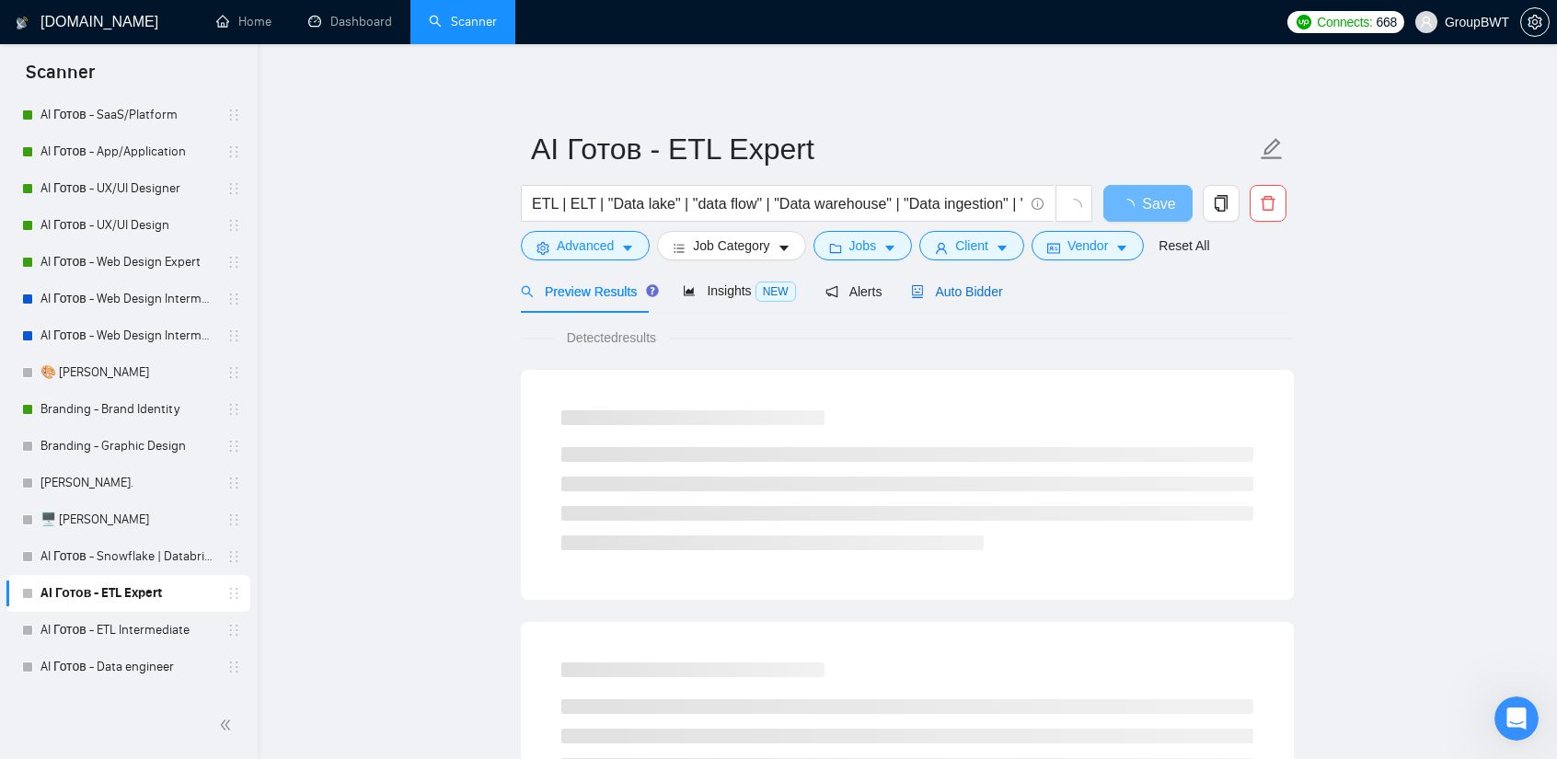
click at [972, 294] on span "Auto Bidder" at bounding box center [956, 291] width 91 height 15
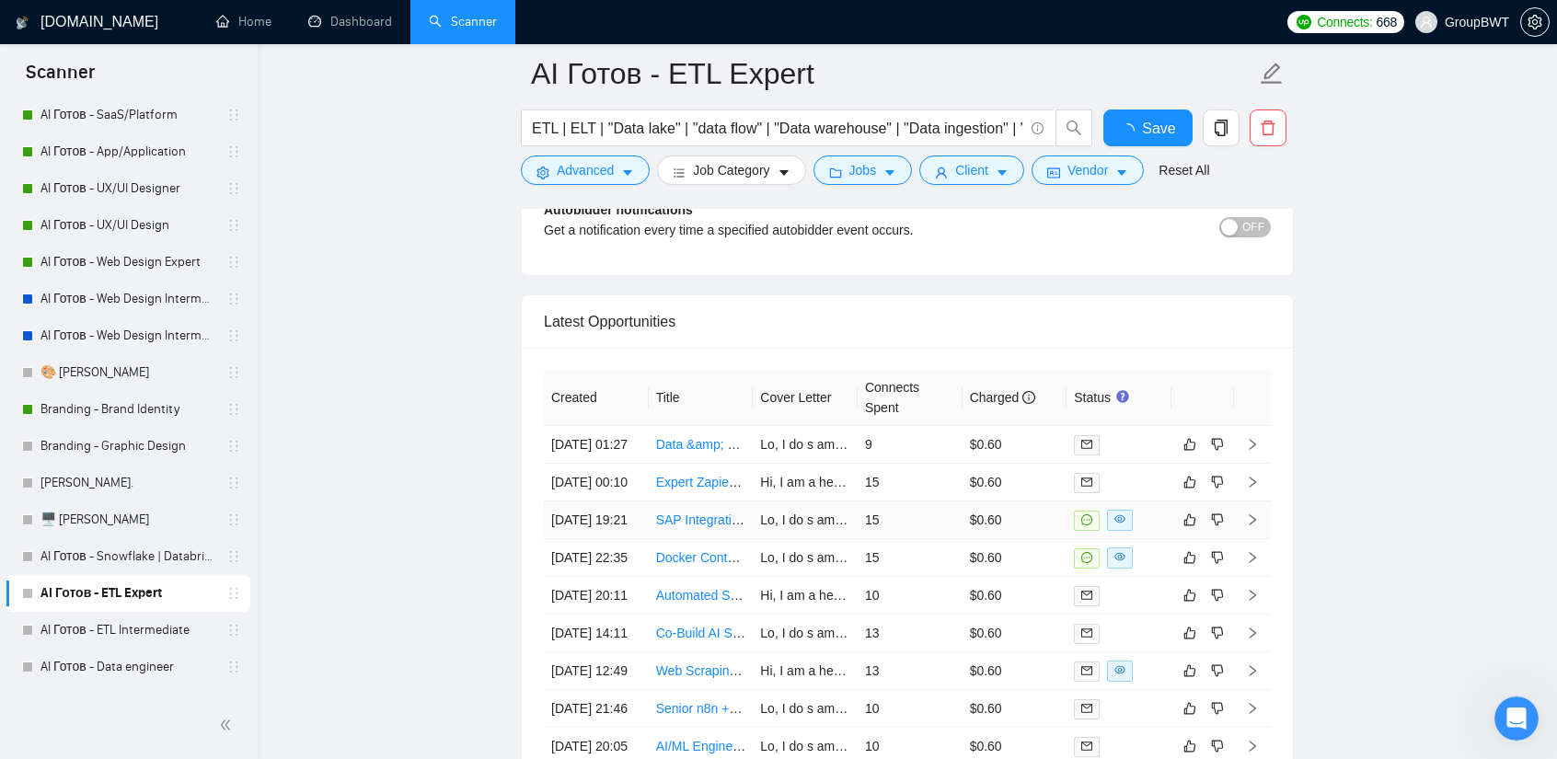
scroll to position [4667, 0]
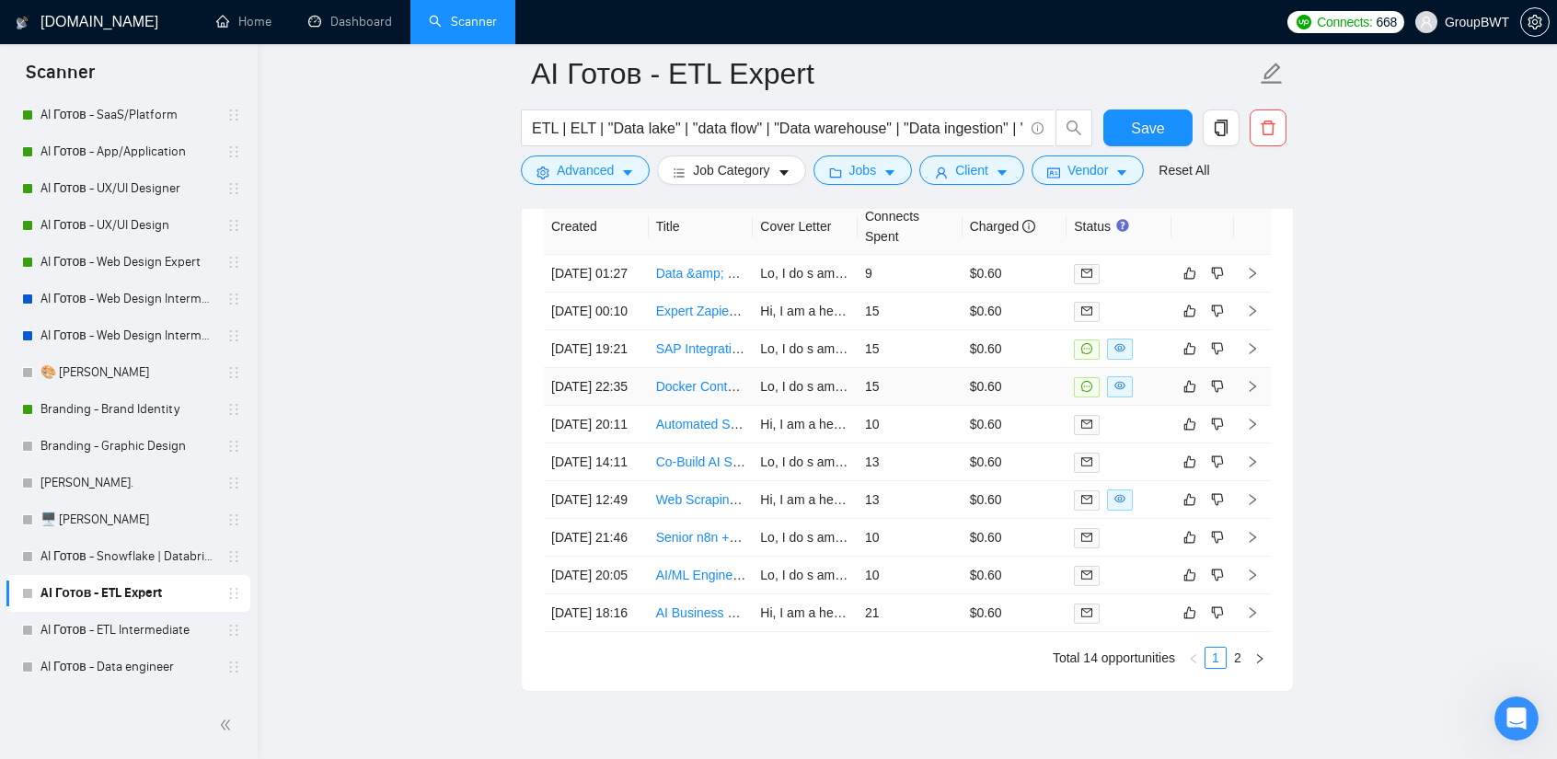
click at [912, 406] on td "15" at bounding box center [910, 387] width 105 height 38
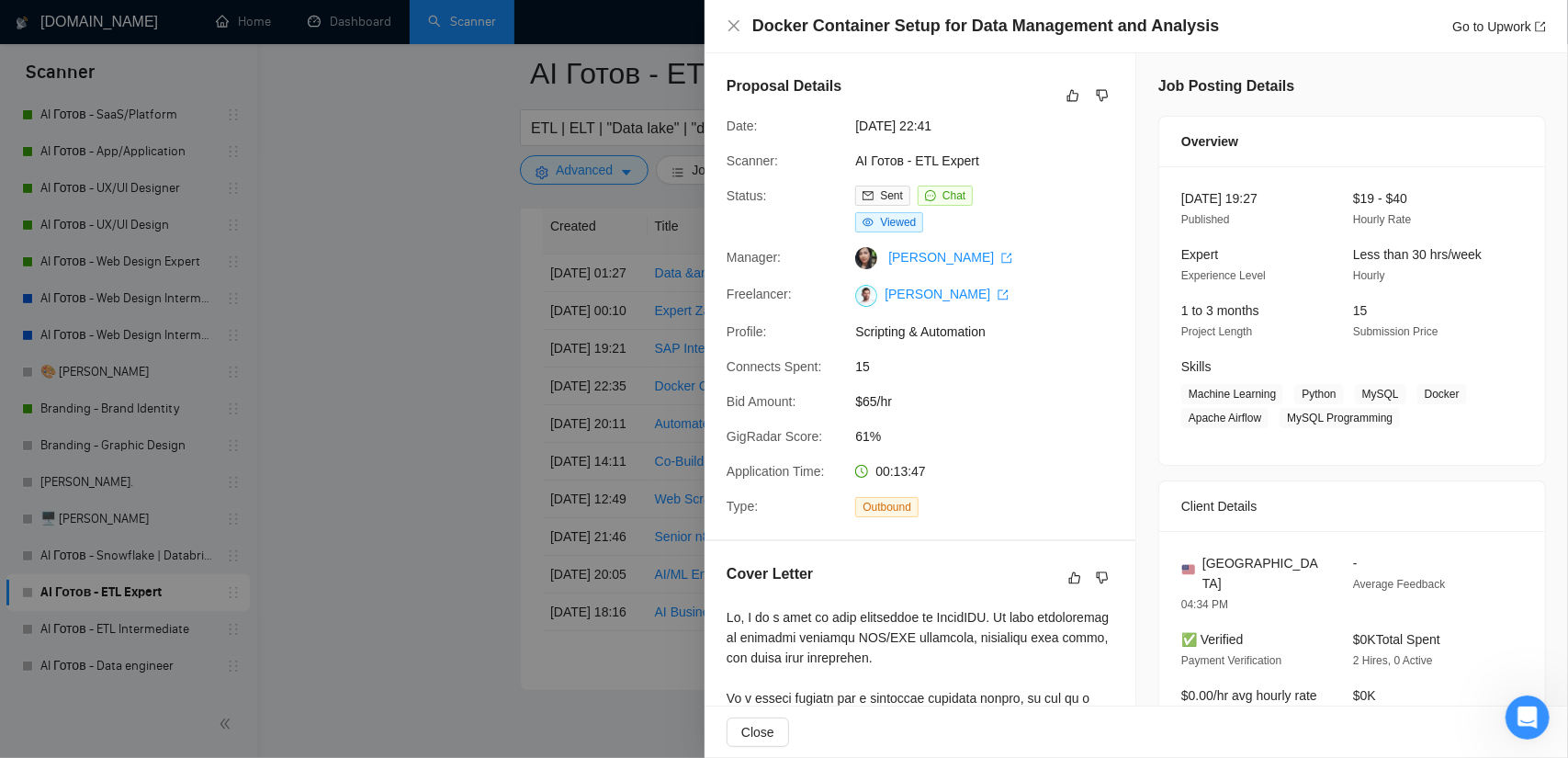
click at [411, 385] on div at bounding box center [784, 379] width 1568 height 758
